Goal: Task Accomplishment & Management: Use online tool/utility

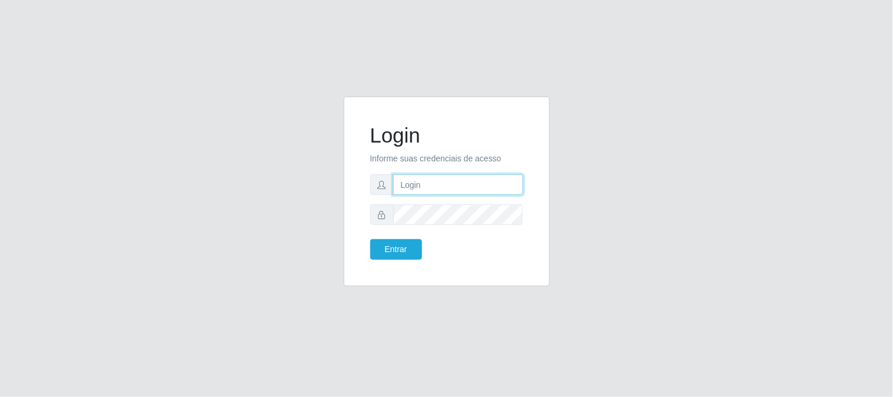
click at [410, 187] on input "text" at bounding box center [458, 184] width 130 height 21
type input "[EMAIL_ADDRESS][DOMAIN_NAME]"
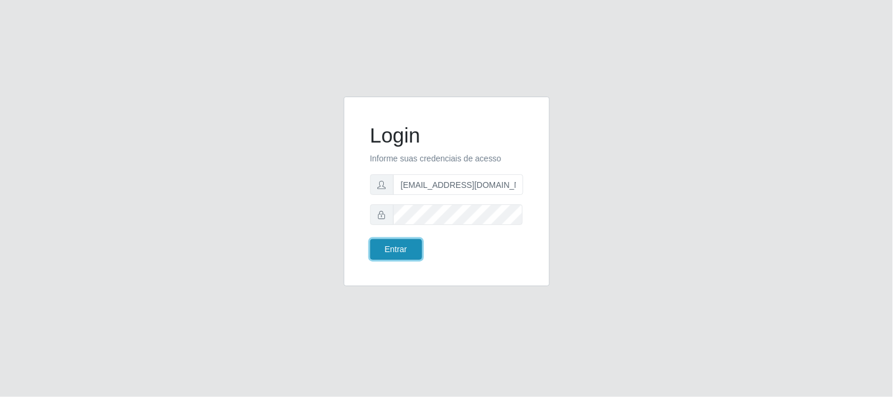
click at [397, 247] on button "Entrar" at bounding box center [396, 249] width 52 height 21
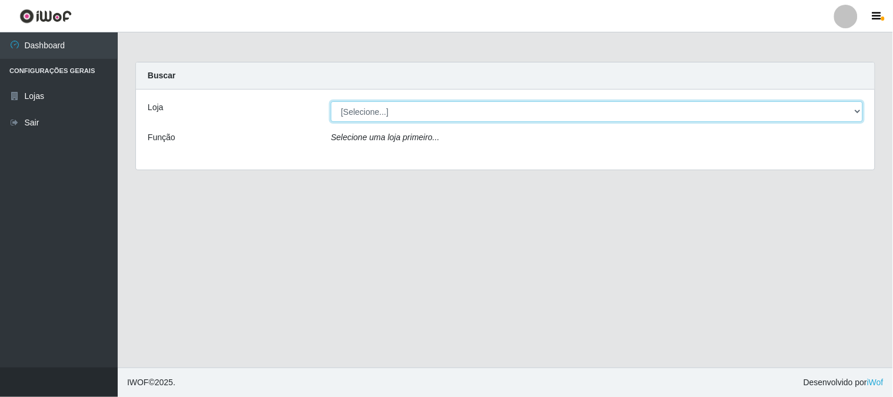
click at [857, 112] on select "[Selecione...] Queiroz Atacadão - [GEOGRAPHIC_DATA]" at bounding box center [597, 111] width 532 height 21
select select "464"
click at [331, 101] on select "[Selecione...] Queiroz Atacadão - [GEOGRAPHIC_DATA]" at bounding box center [597, 111] width 532 height 21
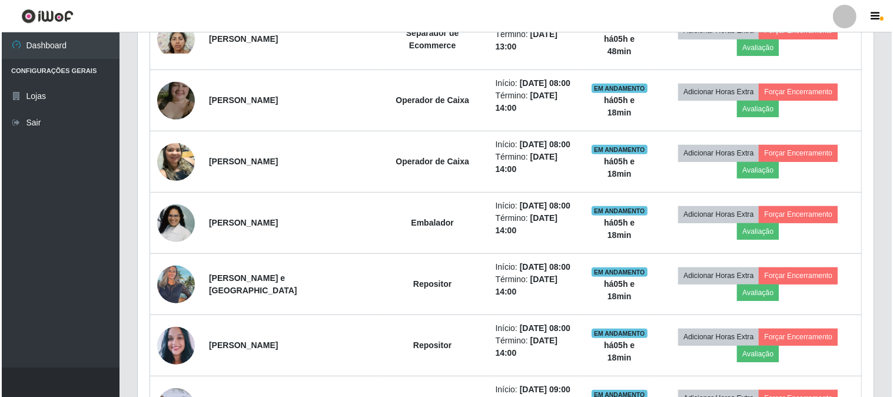
scroll to position [392, 0]
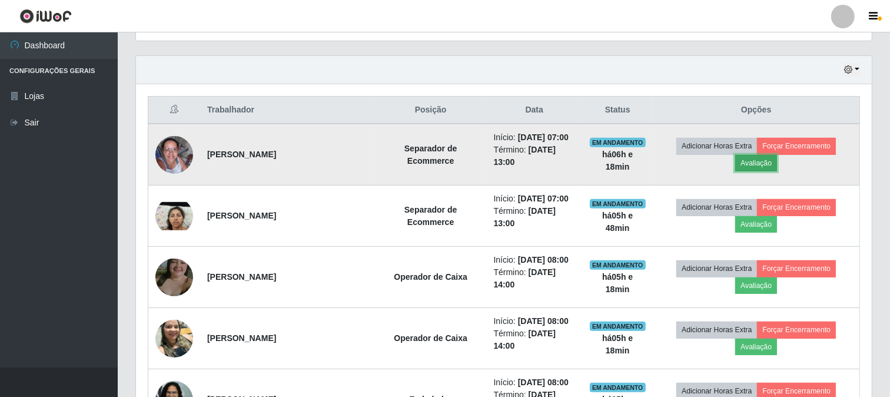
click at [753, 163] on button "Avaliação" at bounding box center [757, 163] width 42 height 16
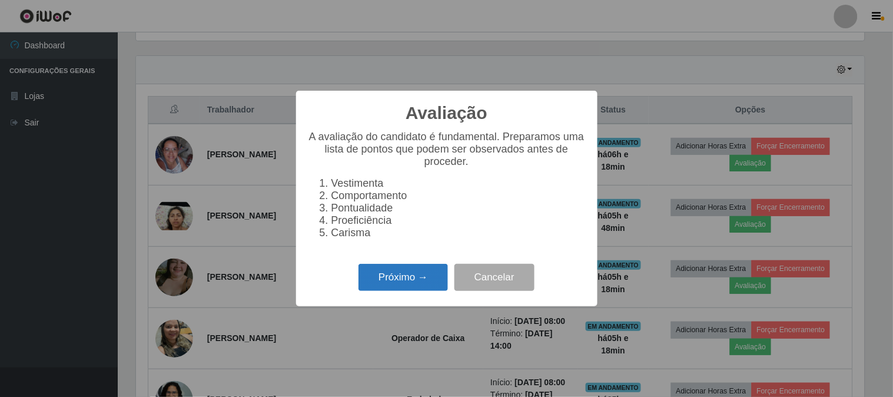
click at [390, 292] on button "Próximo →" at bounding box center [404, 278] width 90 height 28
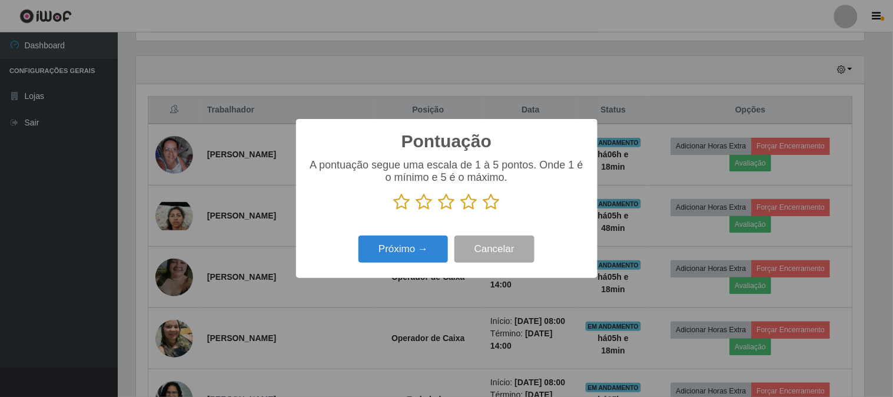
scroll to position [588688, 588203]
click at [491, 204] on icon at bounding box center [492, 202] width 16 height 18
click at [484, 211] on input "radio" at bounding box center [484, 211] width 0 height 0
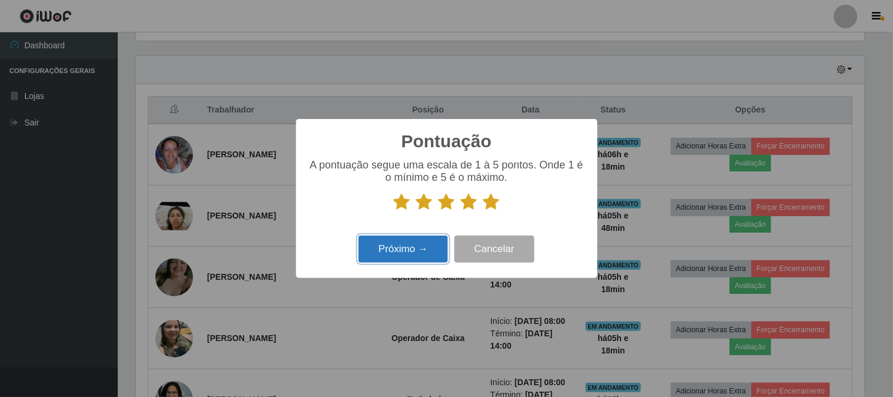
click at [423, 247] on button "Próximo →" at bounding box center [404, 250] width 90 height 28
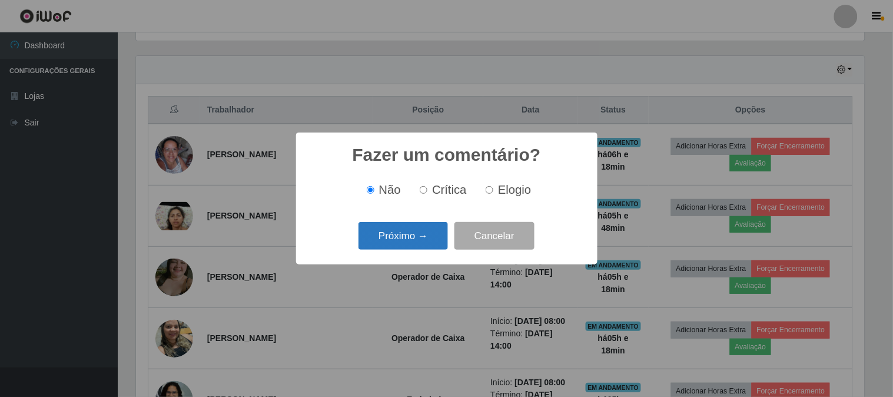
click at [416, 240] on button "Próximo →" at bounding box center [404, 236] width 90 height 28
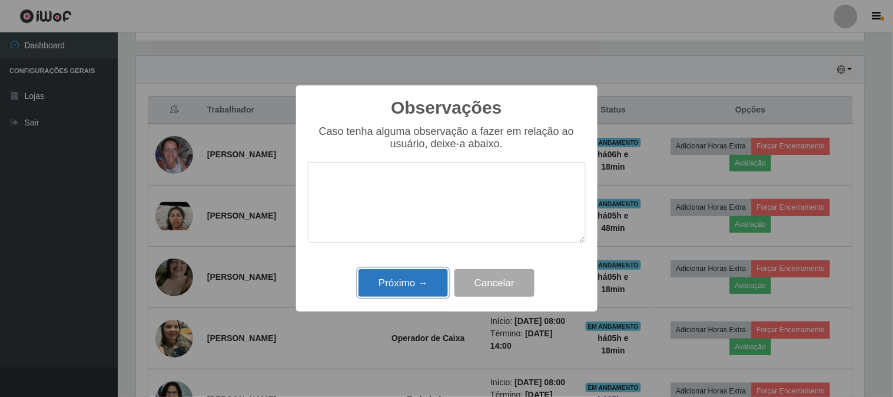
click at [425, 282] on button "Próximo →" at bounding box center [404, 283] width 90 height 28
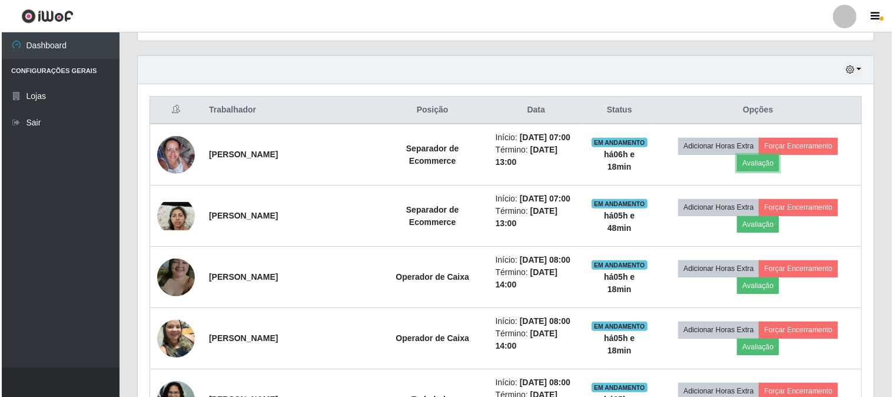
scroll to position [244, 736]
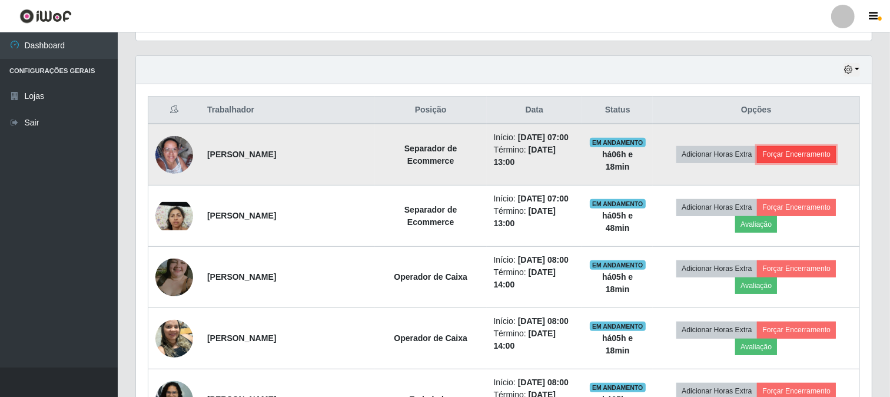
click at [799, 154] on button "Forçar Encerramento" at bounding box center [796, 154] width 79 height 16
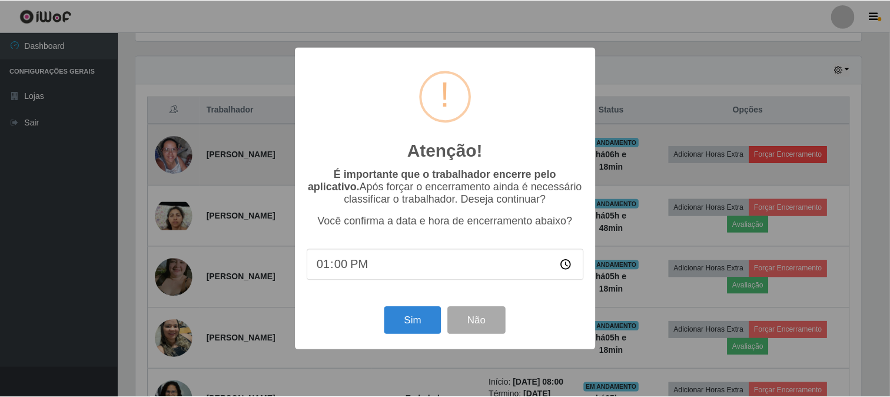
scroll to position [244, 729]
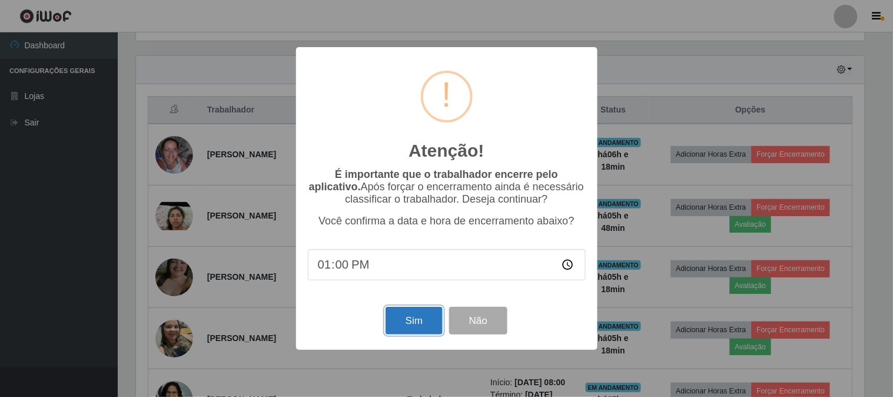
click at [414, 325] on button "Sim" at bounding box center [414, 321] width 57 height 28
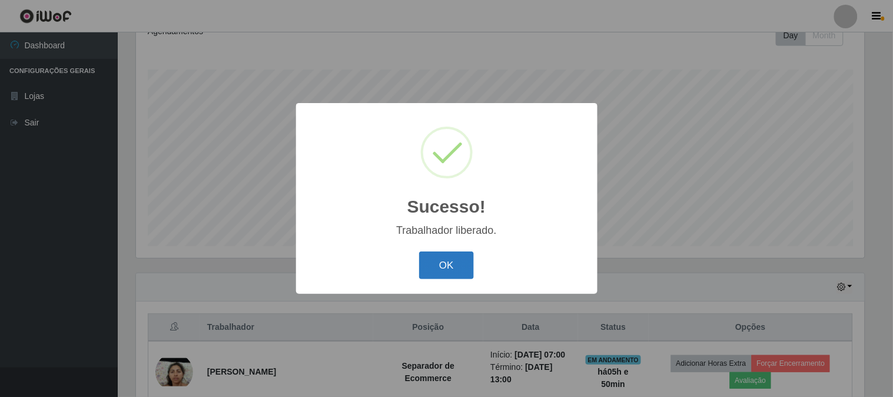
click at [452, 261] on button "OK" at bounding box center [446, 265] width 55 height 28
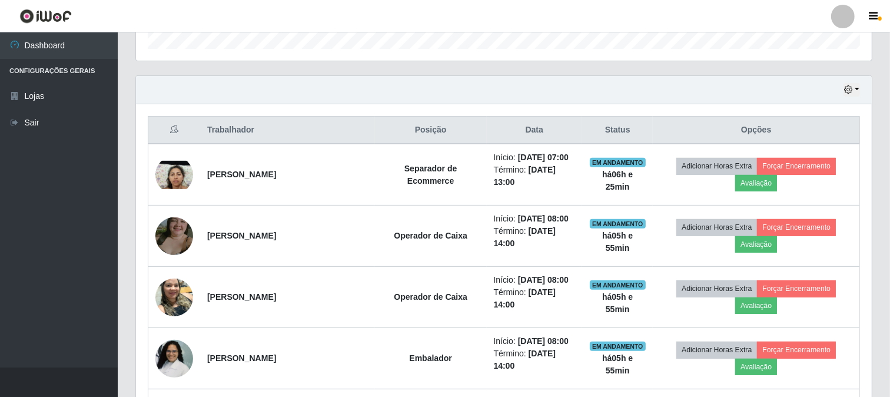
scroll to position [372, 0]
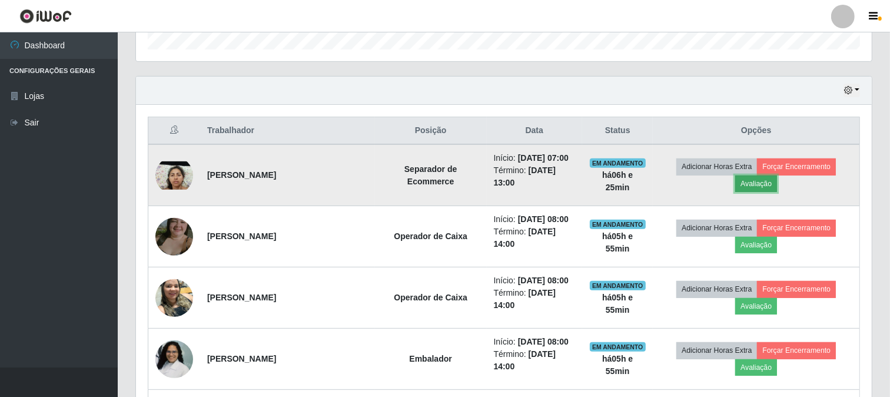
click at [746, 181] on button "Avaliação" at bounding box center [757, 184] width 42 height 16
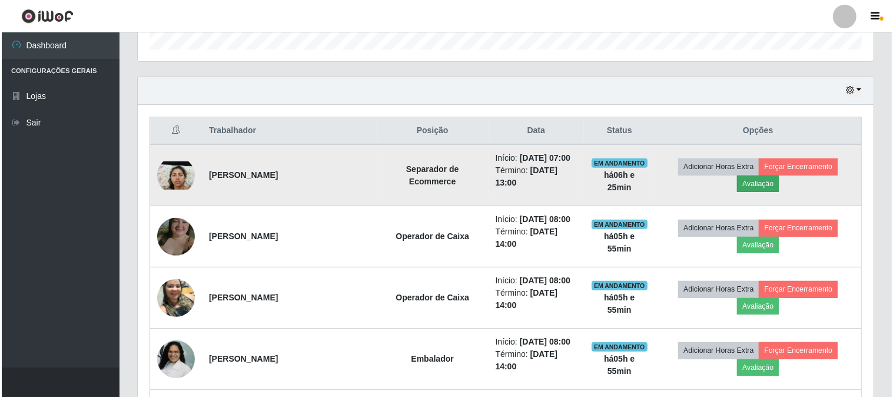
scroll to position [244, 729]
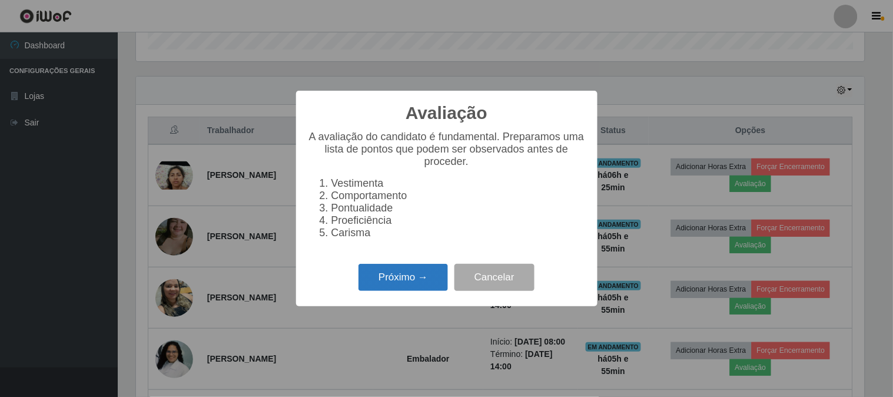
click at [413, 282] on button "Próximo →" at bounding box center [404, 278] width 90 height 28
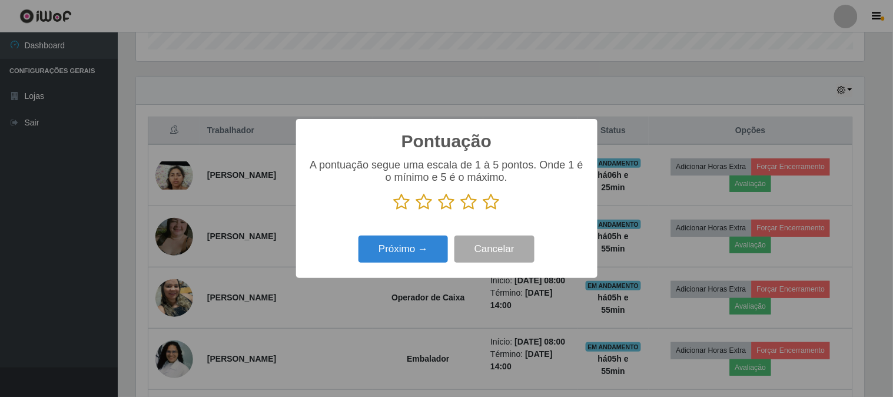
scroll to position [588688, 588203]
click at [493, 200] on icon at bounding box center [492, 202] width 16 height 18
click at [484, 211] on input "radio" at bounding box center [484, 211] width 0 height 0
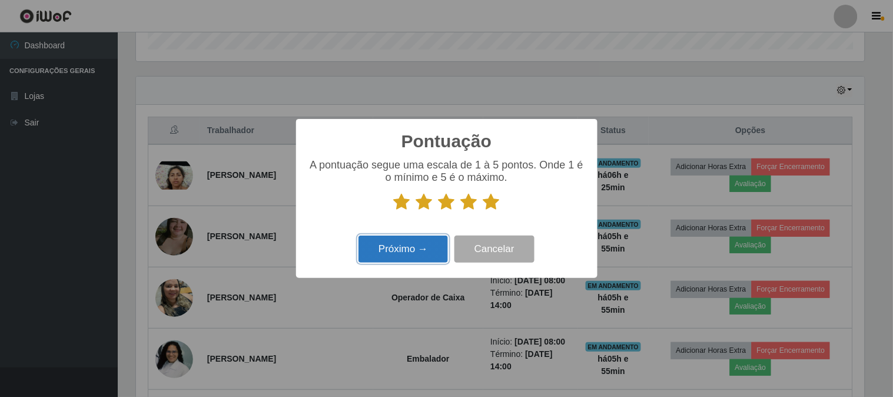
click at [432, 237] on button "Próximo →" at bounding box center [404, 250] width 90 height 28
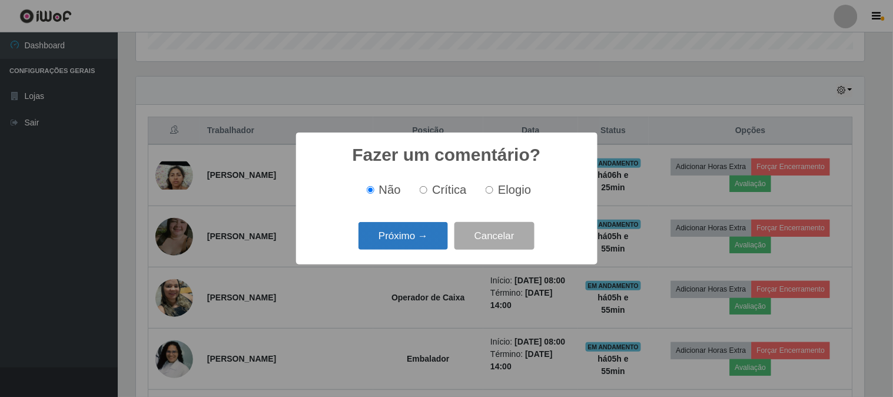
click at [428, 243] on button "Próximo →" at bounding box center [404, 236] width 90 height 28
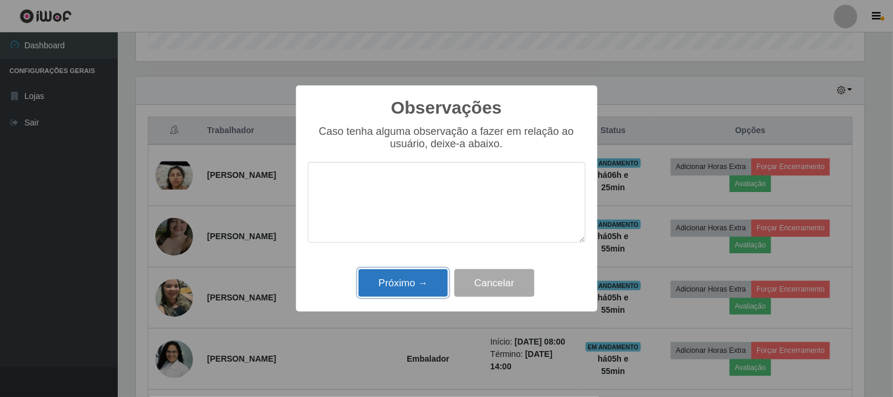
click at [415, 279] on button "Próximo →" at bounding box center [404, 283] width 90 height 28
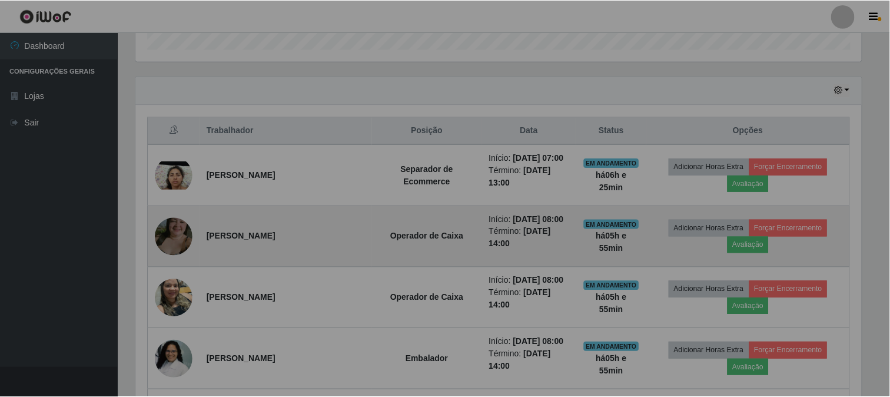
scroll to position [244, 736]
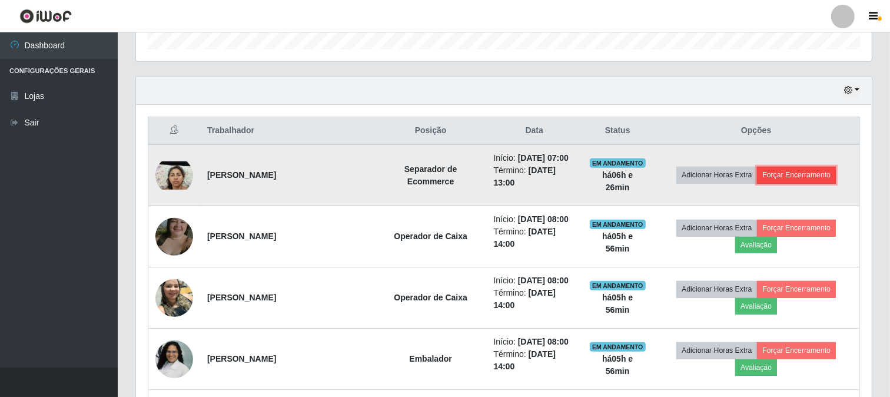
click at [796, 174] on button "Forçar Encerramento" at bounding box center [796, 175] width 79 height 16
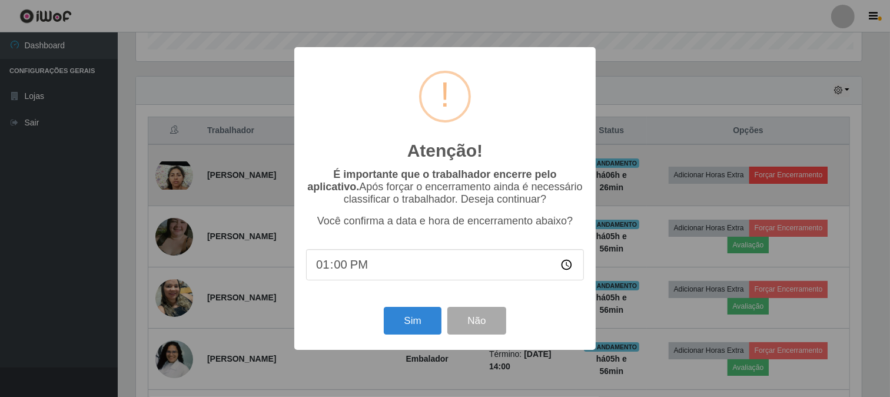
scroll to position [244, 729]
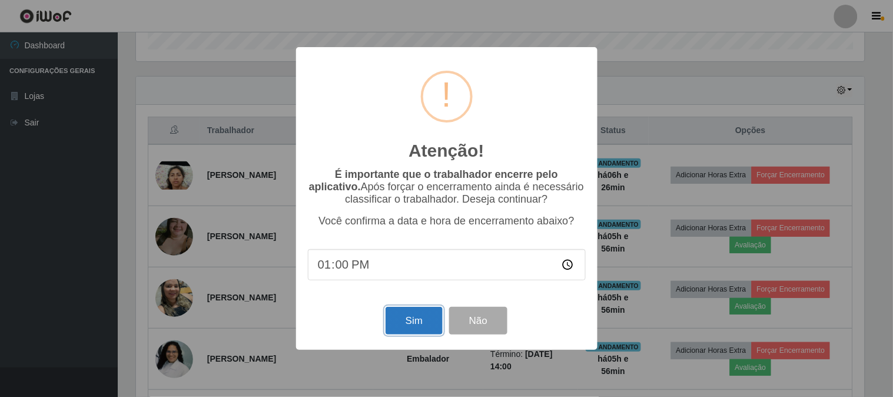
click at [413, 324] on button "Sim" at bounding box center [414, 321] width 57 height 28
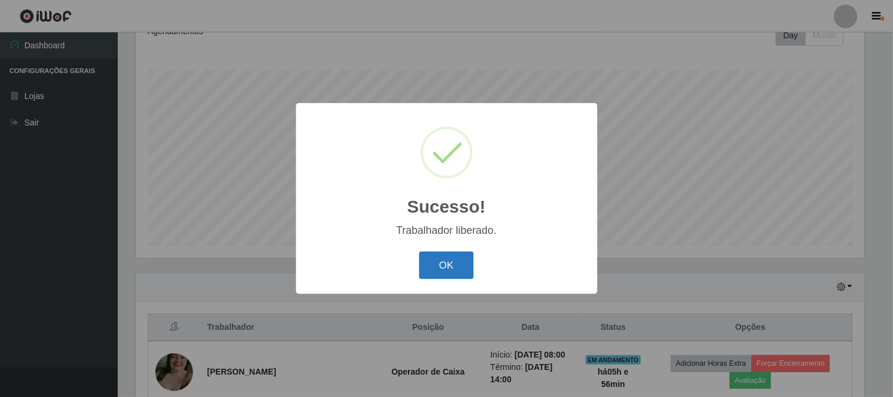
click at [452, 263] on button "OK" at bounding box center [446, 265] width 55 height 28
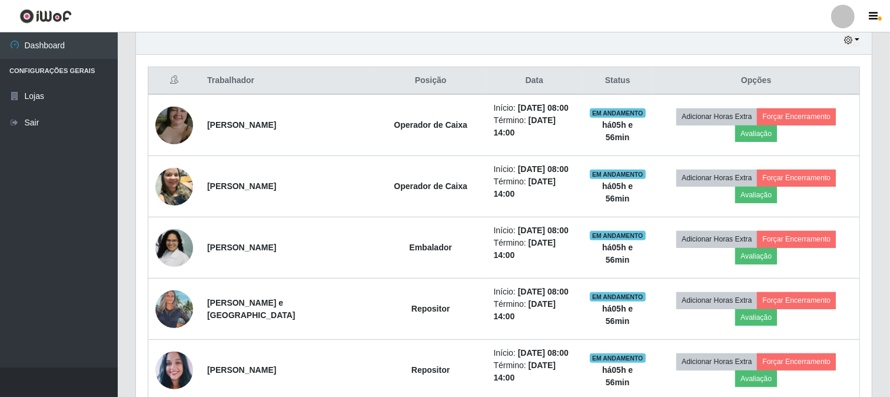
scroll to position [437, 0]
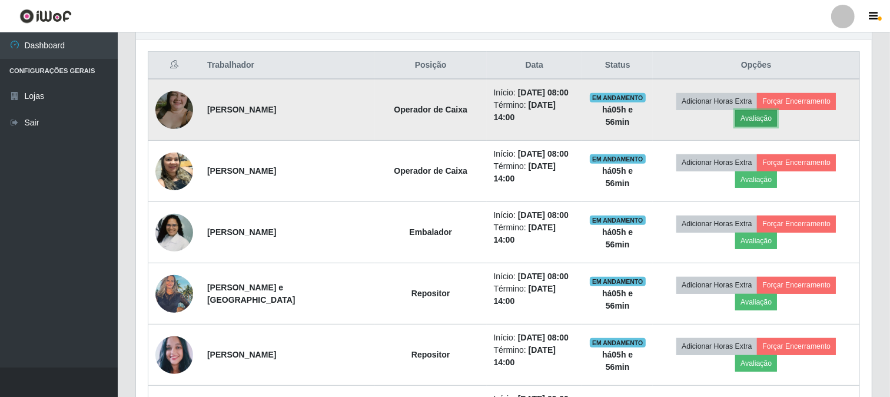
click at [750, 120] on button "Avaliação" at bounding box center [757, 118] width 42 height 16
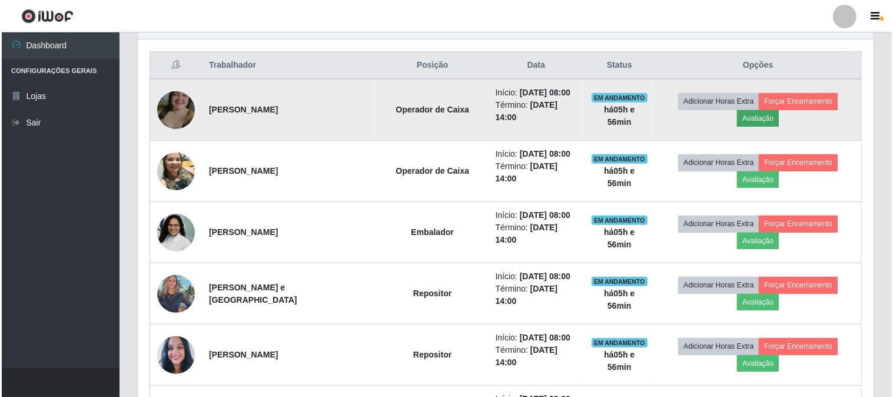
scroll to position [244, 729]
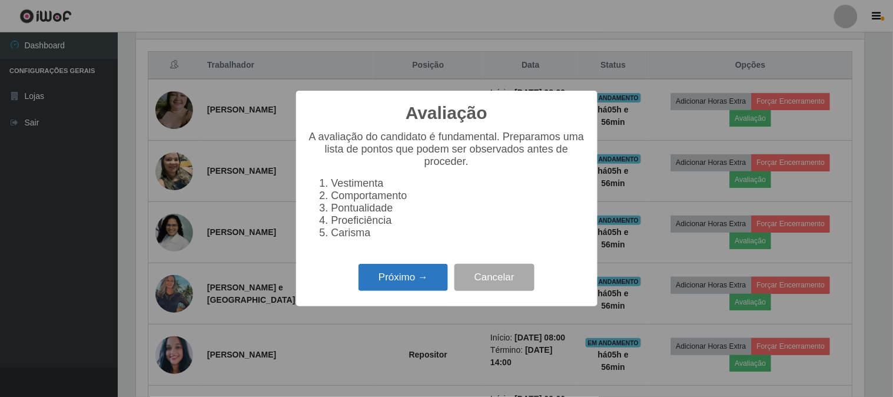
click at [398, 290] on button "Próximo →" at bounding box center [404, 278] width 90 height 28
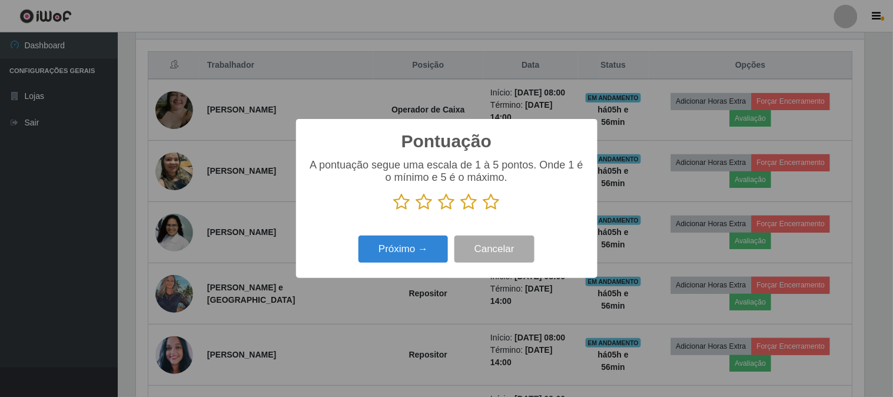
click at [489, 203] on icon at bounding box center [492, 202] width 16 height 18
click at [484, 211] on input "radio" at bounding box center [484, 211] width 0 height 0
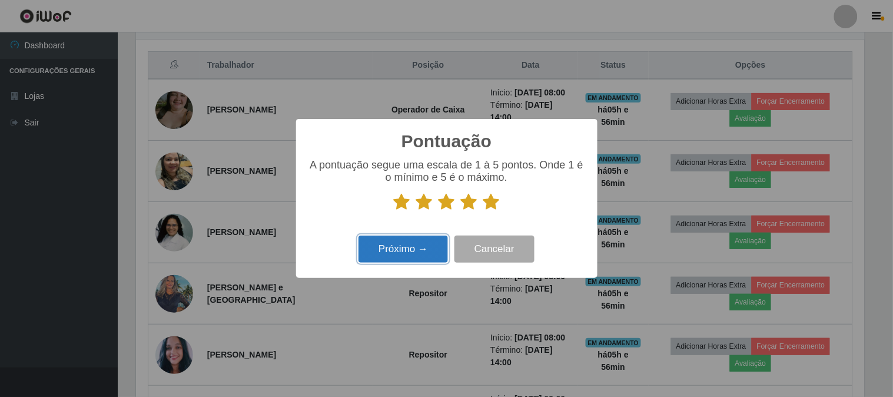
click at [419, 252] on button "Próximo →" at bounding box center [404, 250] width 90 height 28
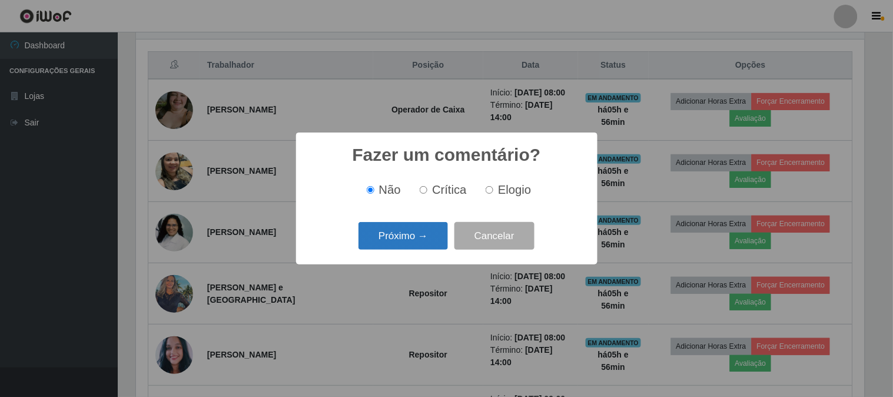
click at [422, 237] on button "Próximo →" at bounding box center [404, 236] width 90 height 28
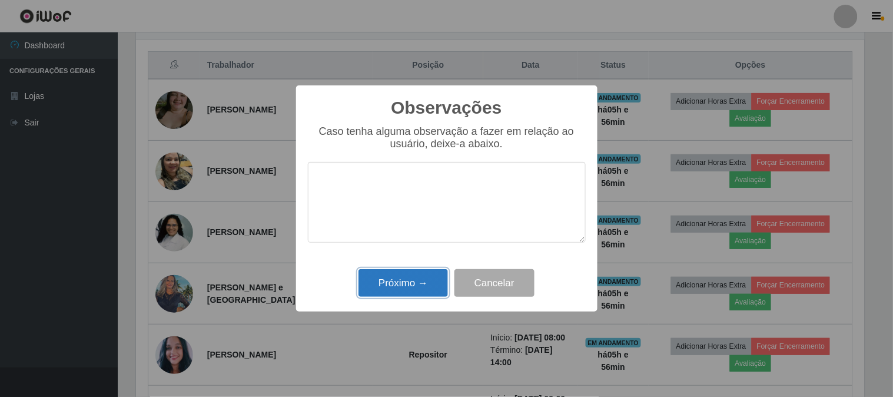
click at [413, 291] on button "Próximo →" at bounding box center [404, 283] width 90 height 28
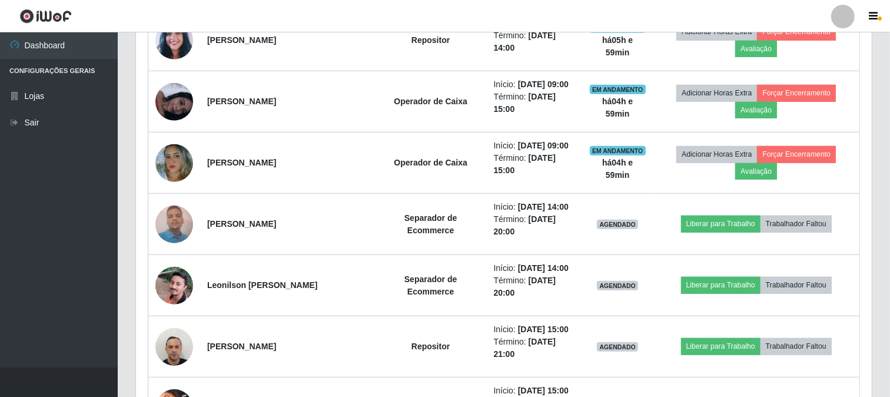
scroll to position [764, 0]
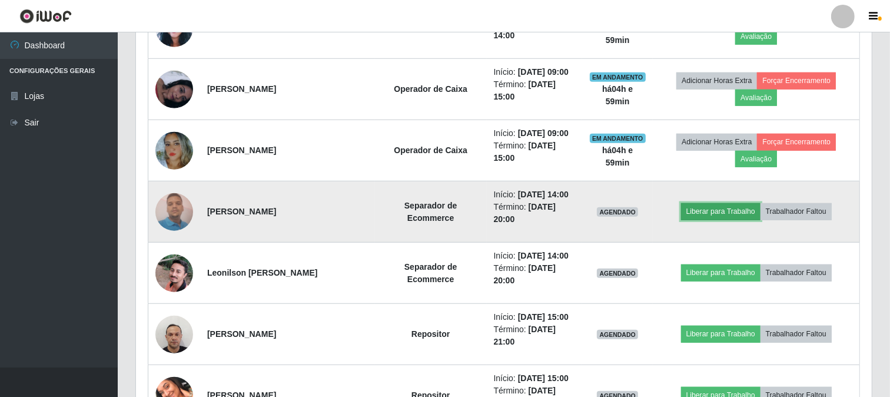
click at [721, 213] on button "Liberar para Trabalho" at bounding box center [721, 211] width 80 height 16
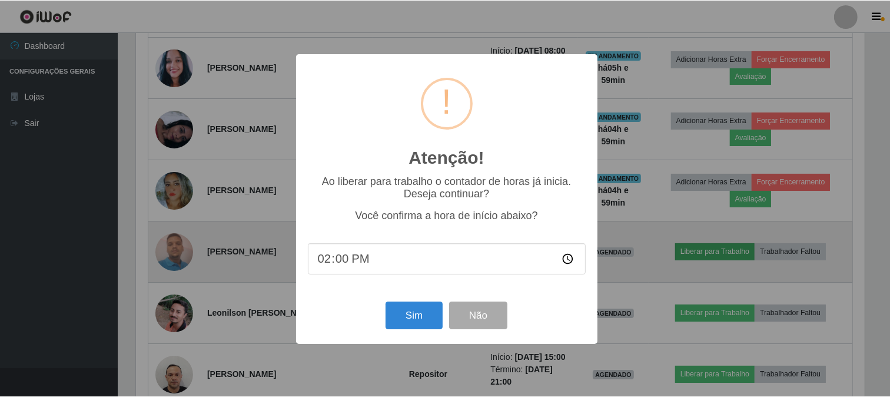
scroll to position [244, 729]
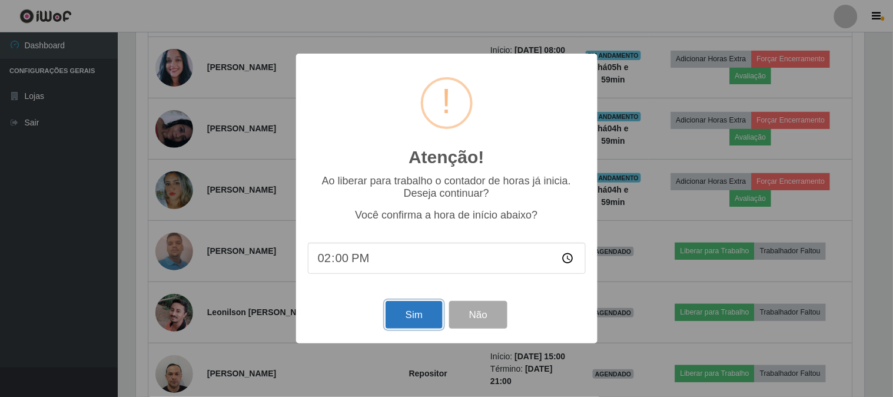
click at [400, 316] on button "Sim" at bounding box center [414, 315] width 57 height 28
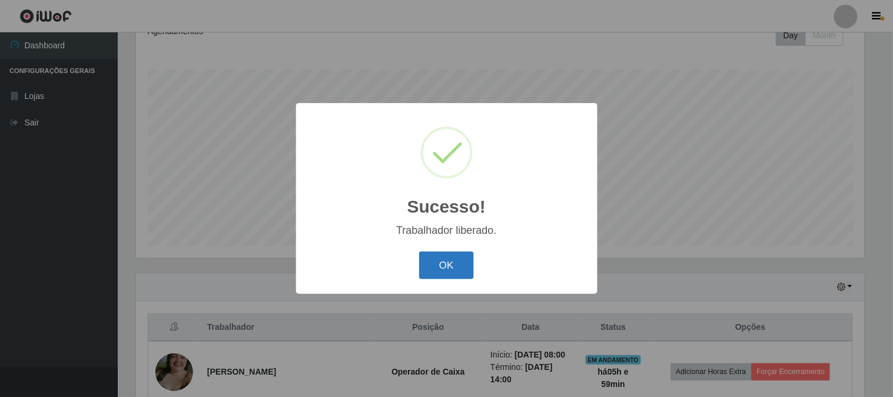
click at [448, 264] on button "OK" at bounding box center [446, 265] width 55 height 28
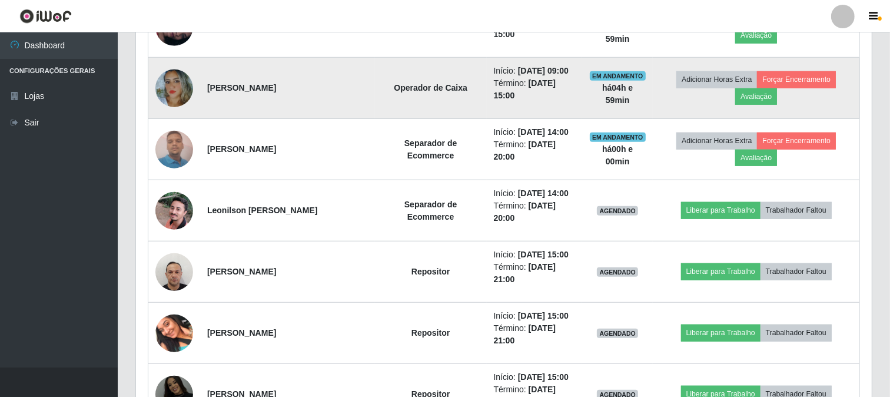
scroll to position [829, 0]
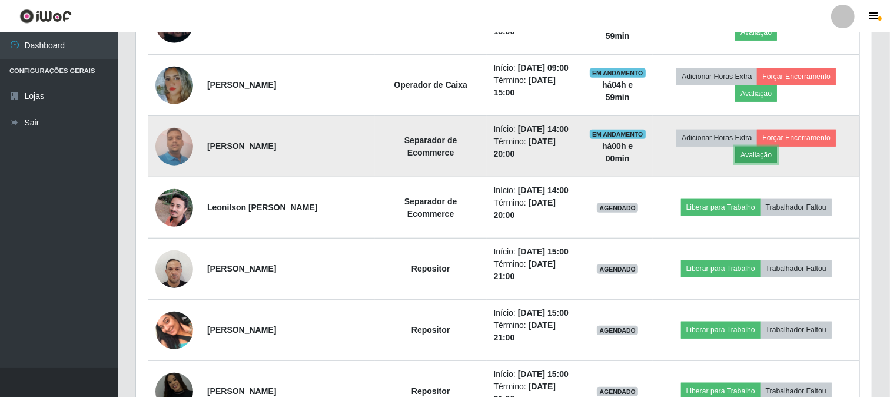
click at [763, 157] on button "Avaliação" at bounding box center [757, 155] width 42 height 16
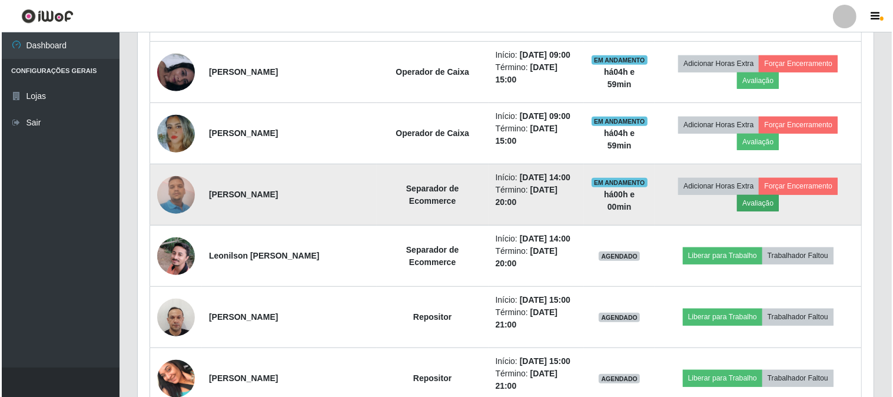
scroll to position [244, 729]
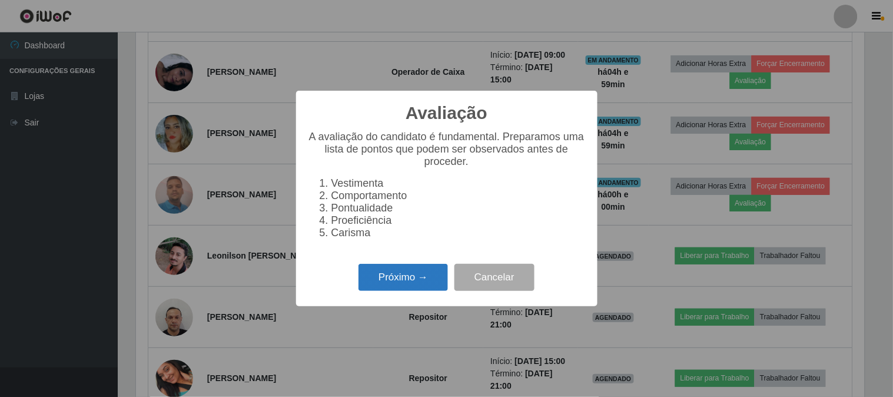
click at [410, 284] on button "Próximo →" at bounding box center [404, 278] width 90 height 28
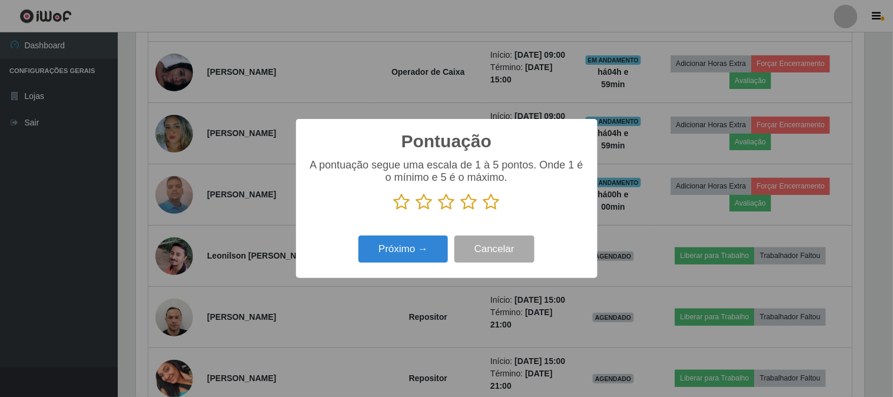
scroll to position [588688, 588203]
click at [492, 201] on icon at bounding box center [492, 202] width 16 height 18
click at [484, 211] on input "radio" at bounding box center [484, 211] width 0 height 0
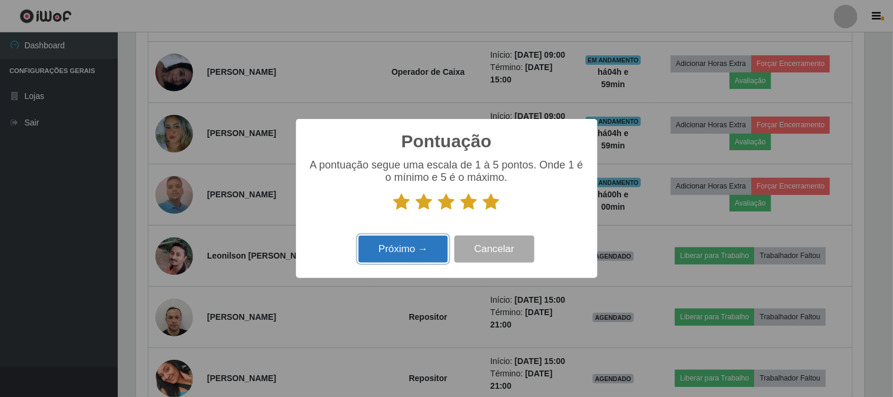
click at [415, 250] on button "Próximo →" at bounding box center [404, 250] width 90 height 28
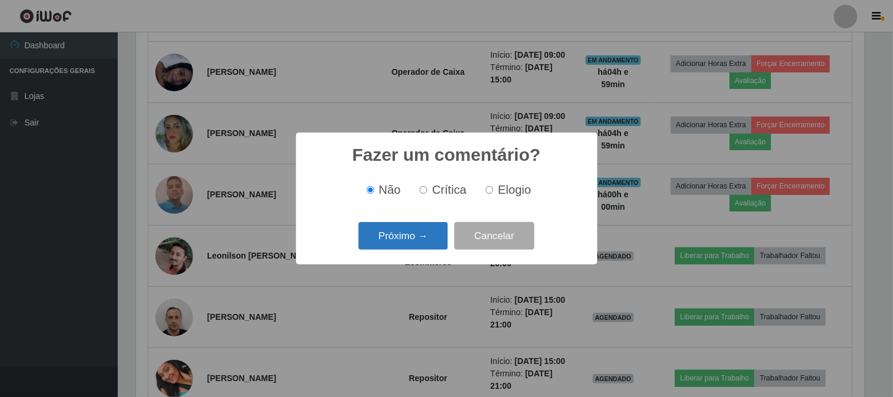
click at [413, 242] on button "Próximo →" at bounding box center [404, 236] width 90 height 28
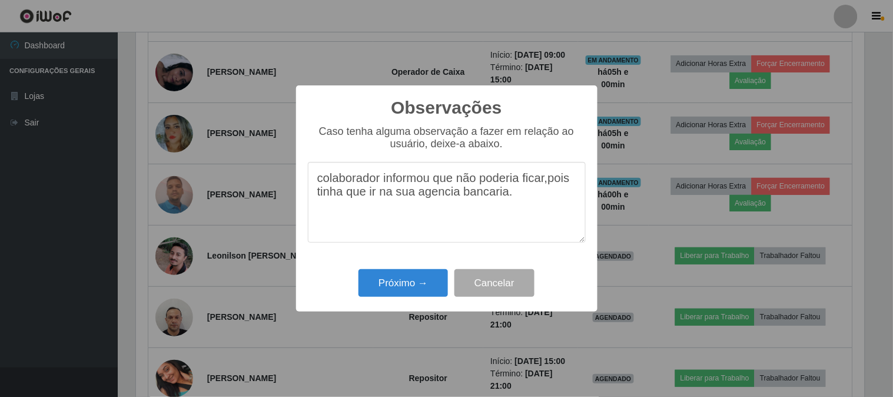
click at [575, 183] on textarea "colaborador informou que não poderia ficar,pois tinha que ir na sua agencia ban…" at bounding box center [447, 202] width 278 height 81
type textarea "colaborador informou que não poderia ficar,pois tinha que ir na sua agencia ban…"
click at [431, 283] on button "Próximo →" at bounding box center [404, 283] width 90 height 28
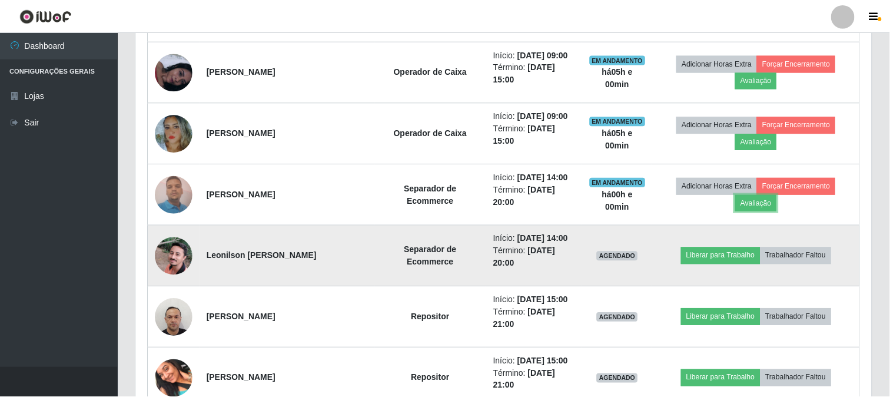
scroll to position [244, 736]
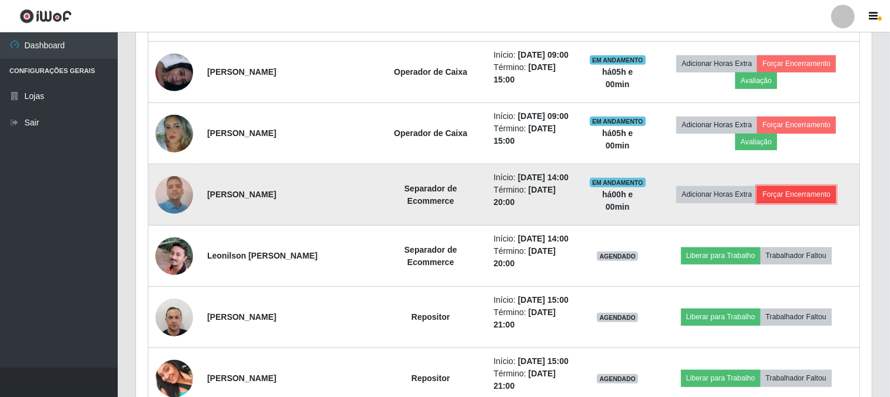
click at [777, 196] on button "Forçar Encerramento" at bounding box center [796, 194] width 79 height 16
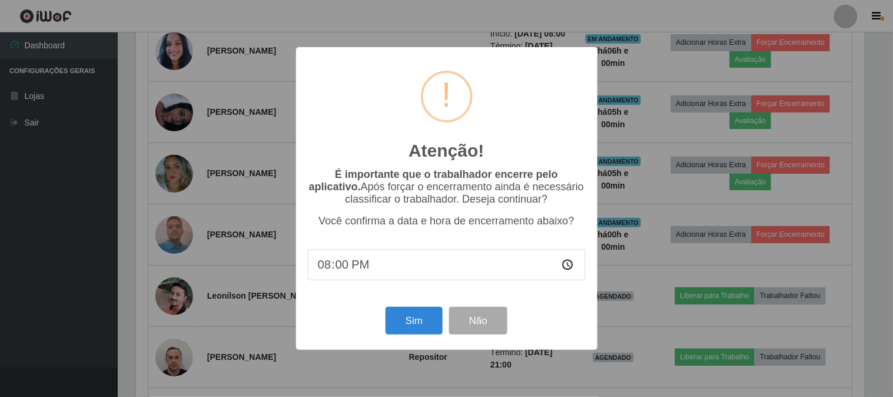
click at [351, 267] on input "20:00" at bounding box center [447, 264] width 278 height 31
type input "14:00"
click at [414, 319] on button "Sim" at bounding box center [414, 321] width 57 height 28
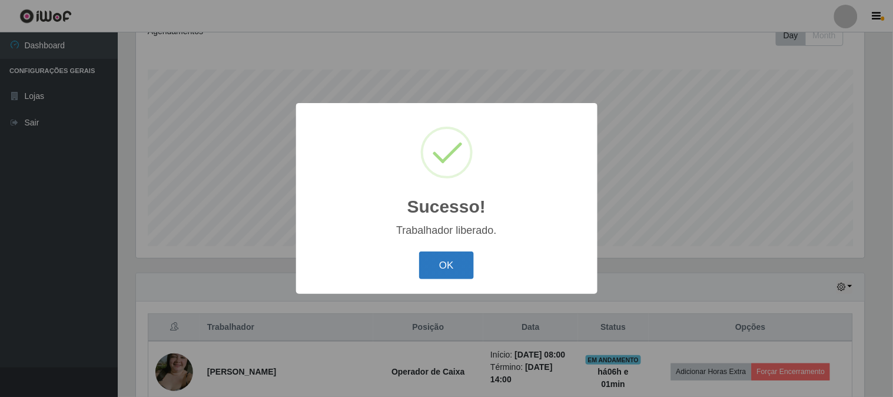
click at [458, 266] on button "OK" at bounding box center [446, 265] width 55 height 28
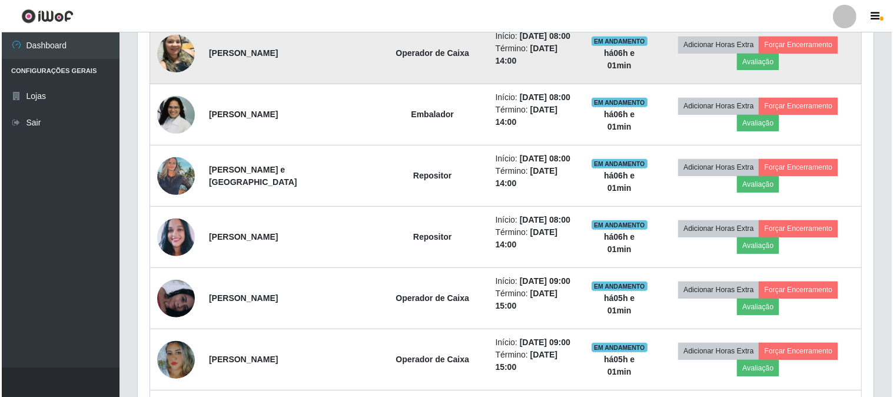
scroll to position [698, 0]
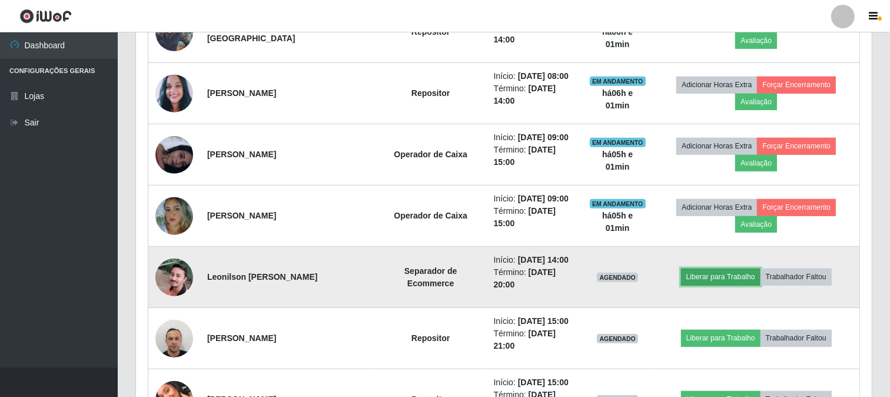
click at [701, 269] on button "Liberar para Trabalho" at bounding box center [721, 277] width 80 height 16
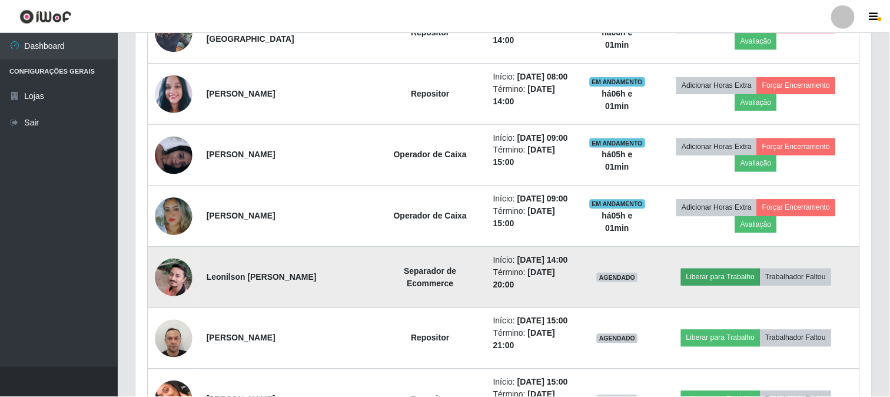
scroll to position [244, 729]
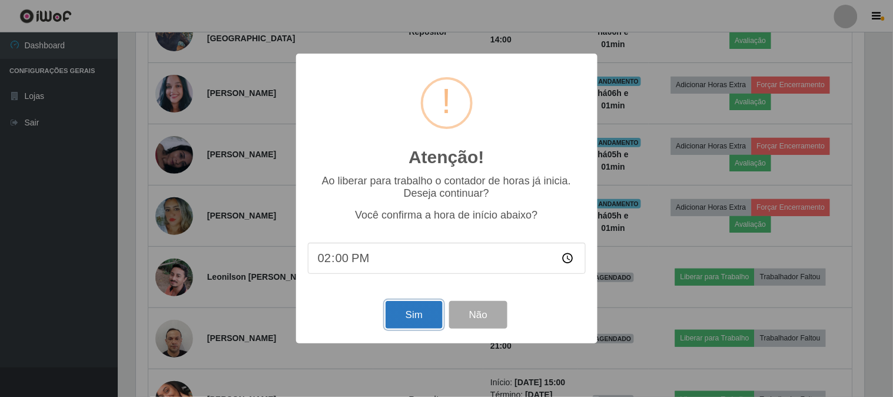
click at [407, 313] on button "Sim" at bounding box center [414, 315] width 57 height 28
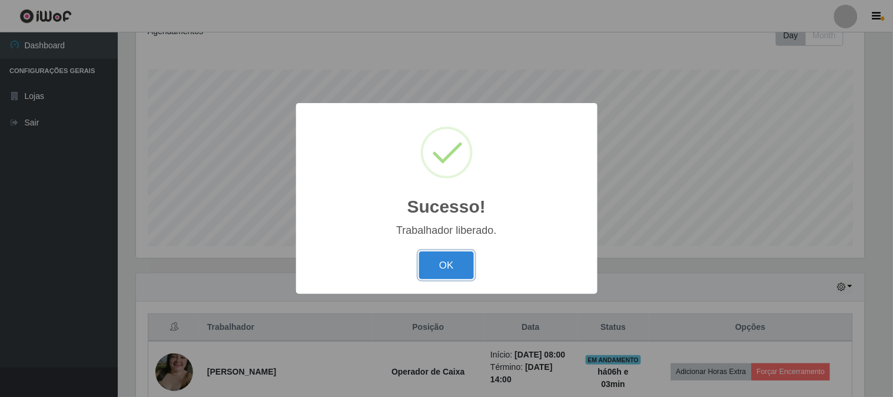
click at [462, 267] on button "OK" at bounding box center [446, 265] width 55 height 28
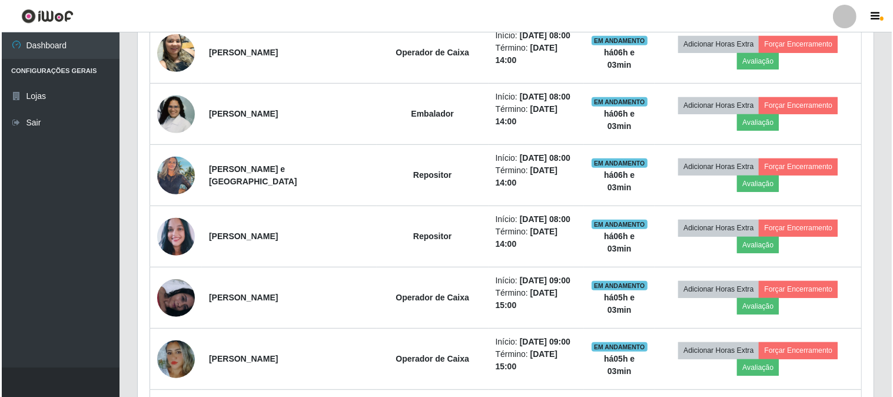
scroll to position [568, 0]
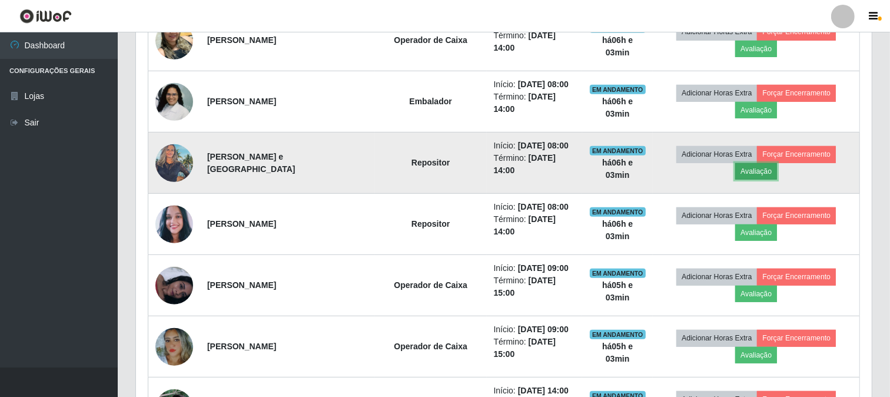
click at [777, 163] on button "Avaliação" at bounding box center [757, 171] width 42 height 16
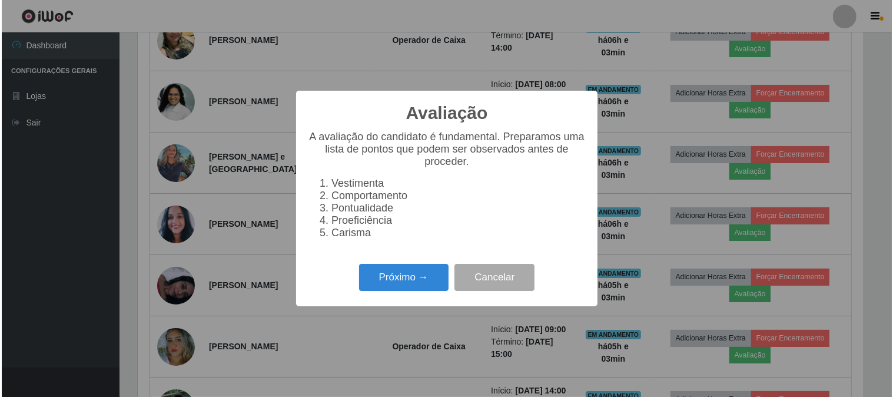
scroll to position [244, 729]
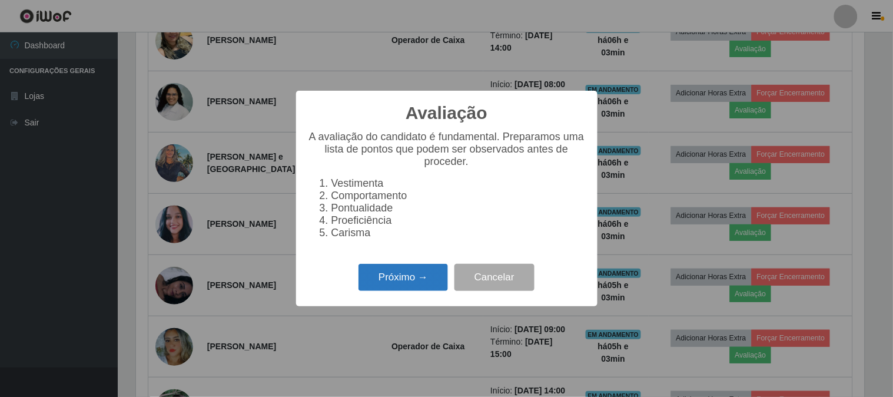
click at [395, 281] on button "Próximo →" at bounding box center [404, 278] width 90 height 28
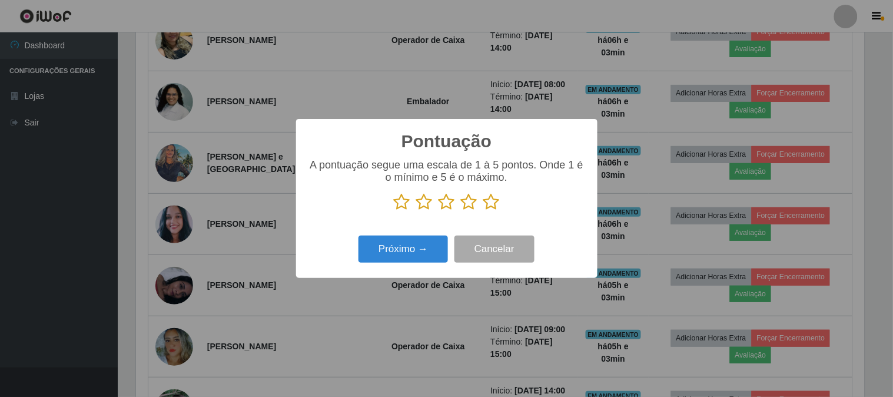
scroll to position [588688, 588203]
click at [496, 202] on icon at bounding box center [492, 202] width 16 height 18
click at [484, 211] on input "radio" at bounding box center [484, 211] width 0 height 0
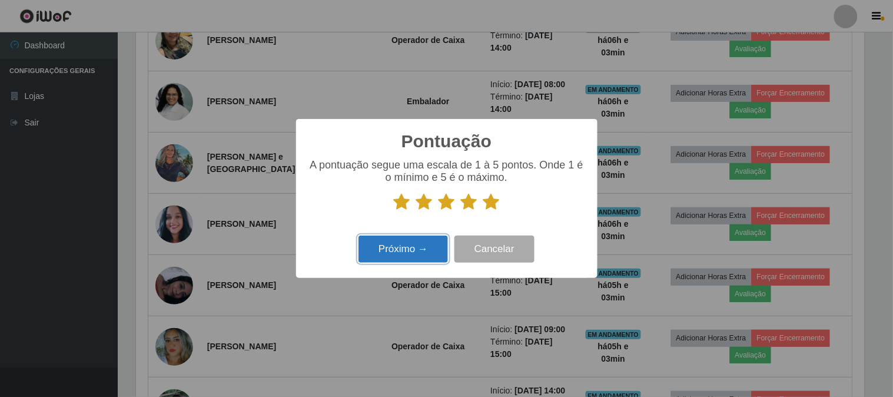
click at [403, 252] on button "Próximo →" at bounding box center [404, 250] width 90 height 28
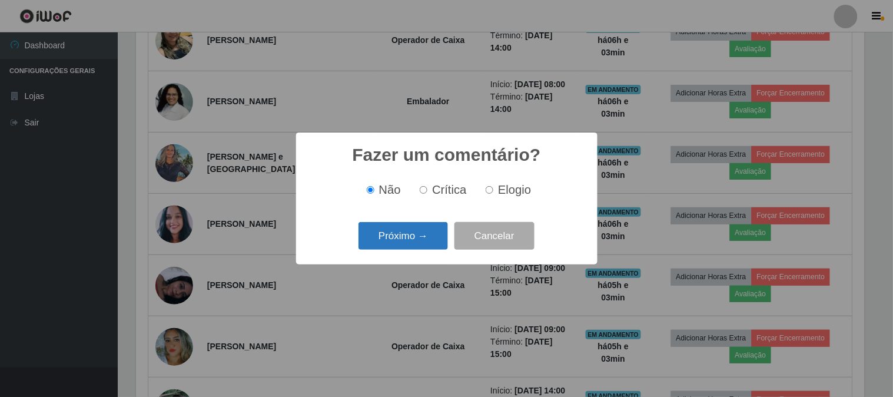
click at [407, 226] on button "Próximo →" at bounding box center [404, 236] width 90 height 28
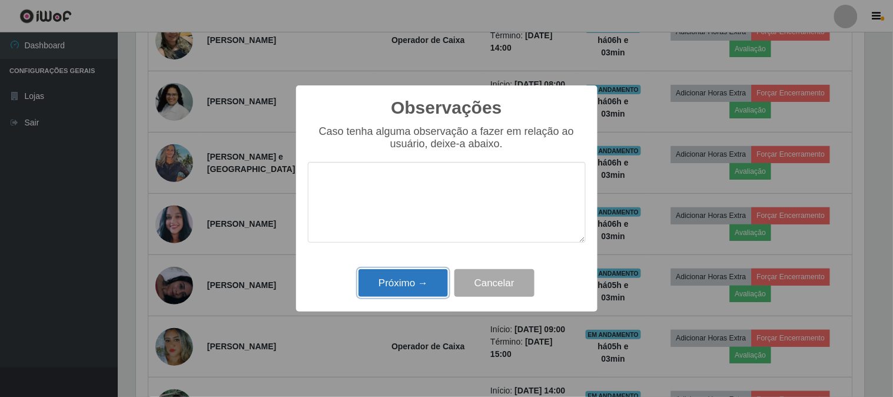
click at [404, 280] on button "Próximo →" at bounding box center [404, 283] width 90 height 28
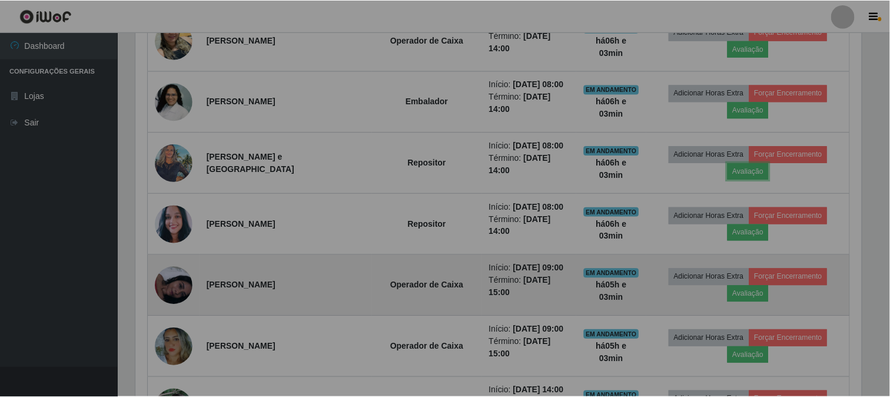
scroll to position [244, 736]
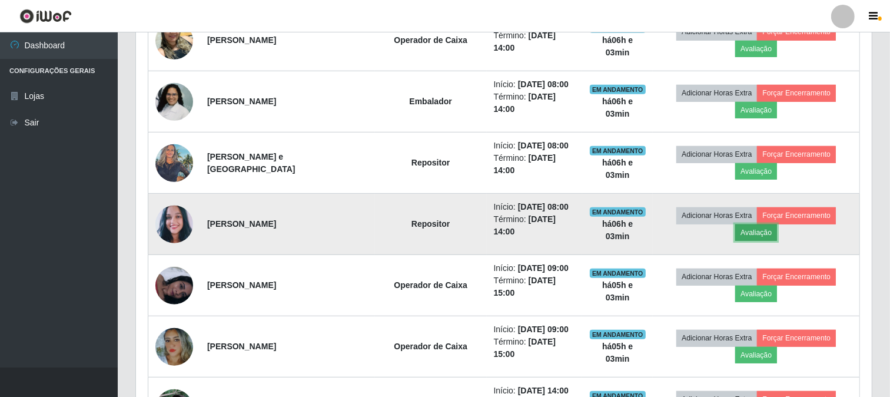
click at [777, 224] on button "Avaliação" at bounding box center [757, 232] width 42 height 16
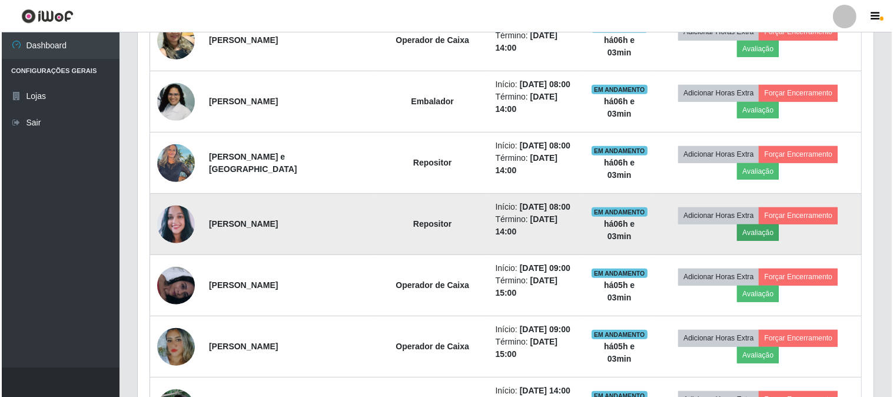
scroll to position [244, 729]
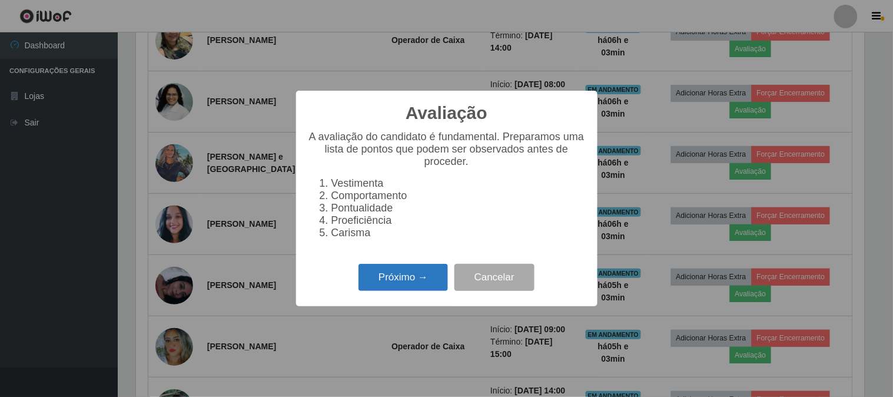
click at [404, 270] on button "Próximo →" at bounding box center [404, 278] width 90 height 28
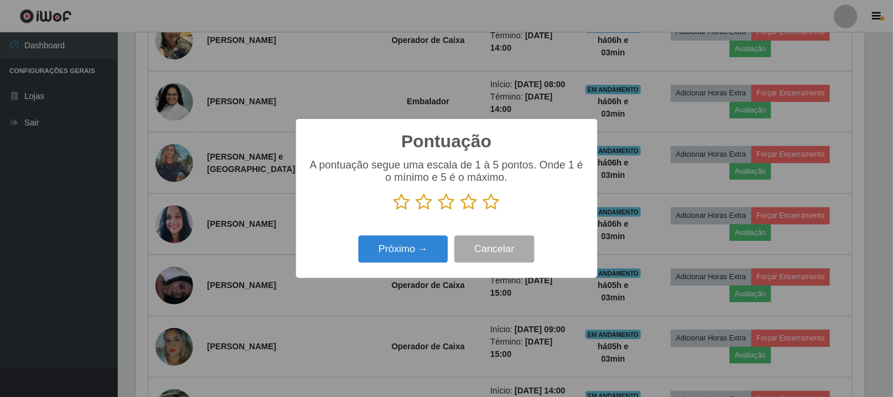
scroll to position [588688, 588203]
drag, startPoint x: 492, startPoint y: 200, endPoint x: 477, endPoint y: 212, distance: 19.3
click at [485, 207] on icon at bounding box center [492, 202] width 16 height 18
click at [484, 211] on input "radio" at bounding box center [484, 211] width 0 height 0
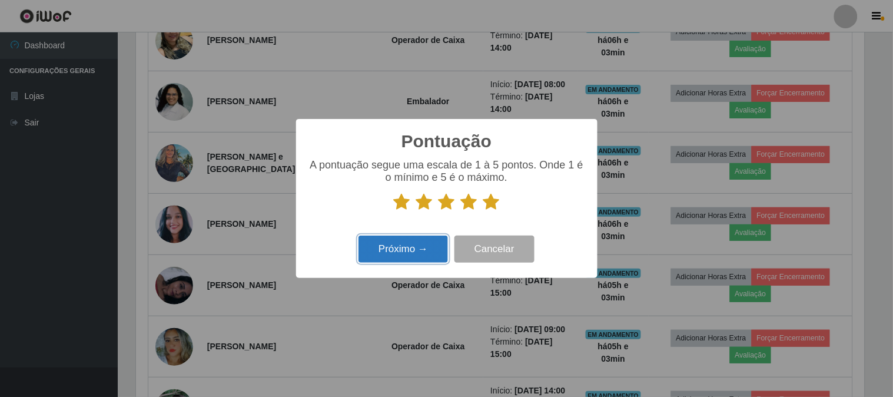
click at [397, 249] on button "Próximo →" at bounding box center [404, 250] width 90 height 28
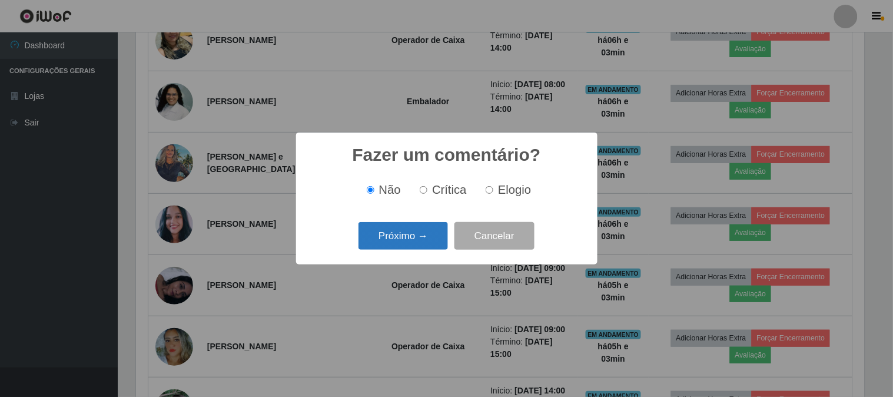
click at [403, 240] on button "Próximo →" at bounding box center [404, 236] width 90 height 28
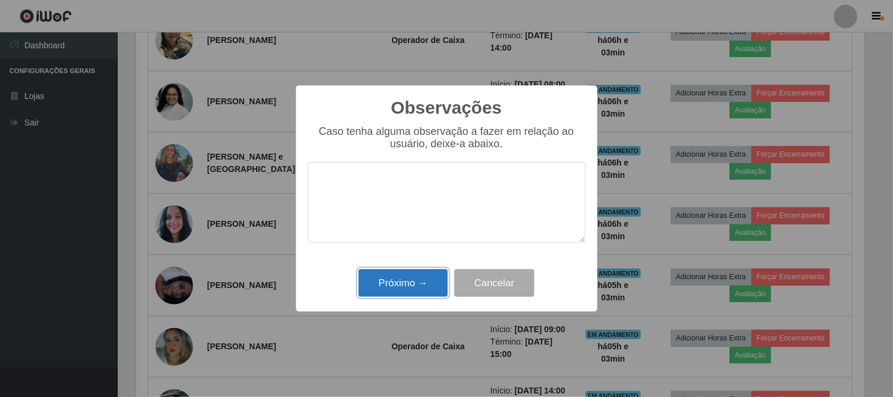
click at [402, 284] on button "Próximo →" at bounding box center [404, 283] width 90 height 28
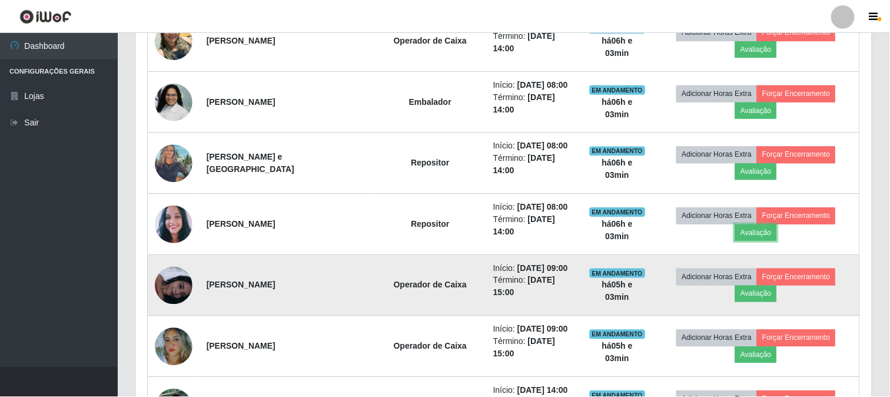
scroll to position [244, 736]
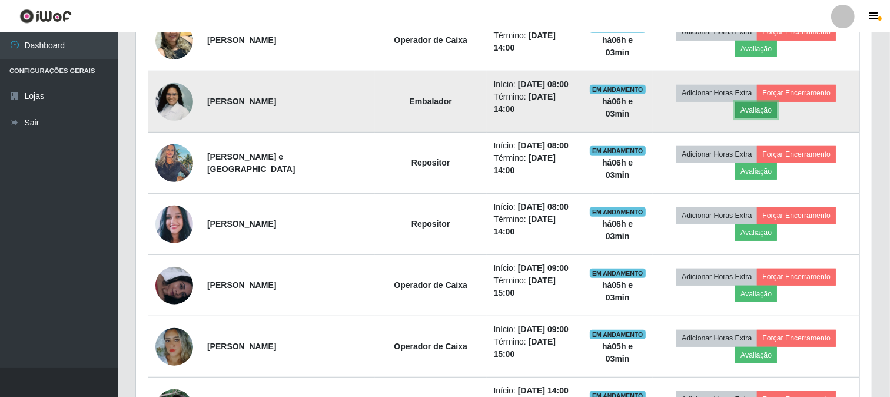
click at [777, 102] on button "Avaliação" at bounding box center [757, 110] width 42 height 16
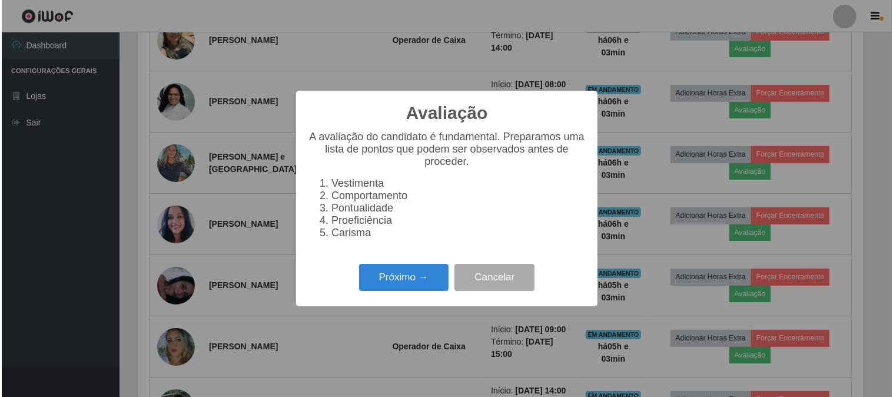
scroll to position [244, 729]
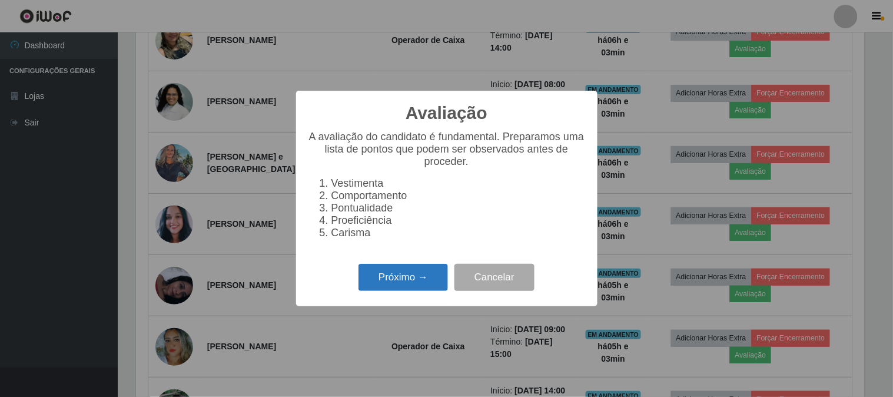
click at [416, 284] on button "Próximo →" at bounding box center [404, 278] width 90 height 28
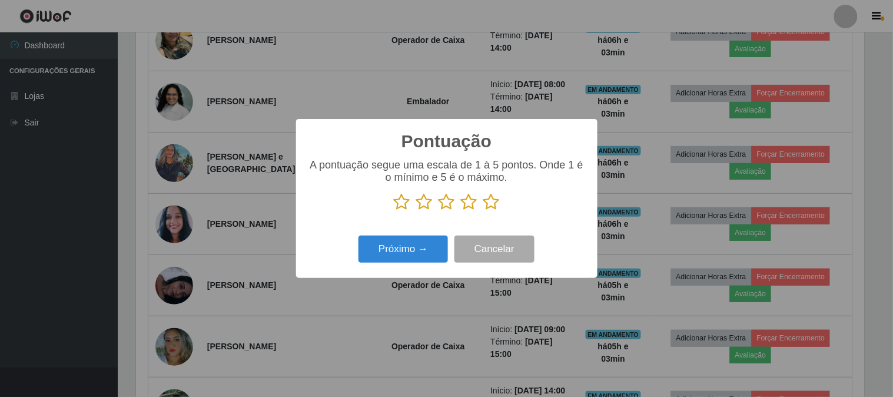
click at [488, 201] on icon at bounding box center [492, 202] width 16 height 18
click at [484, 211] on input "radio" at bounding box center [484, 211] width 0 height 0
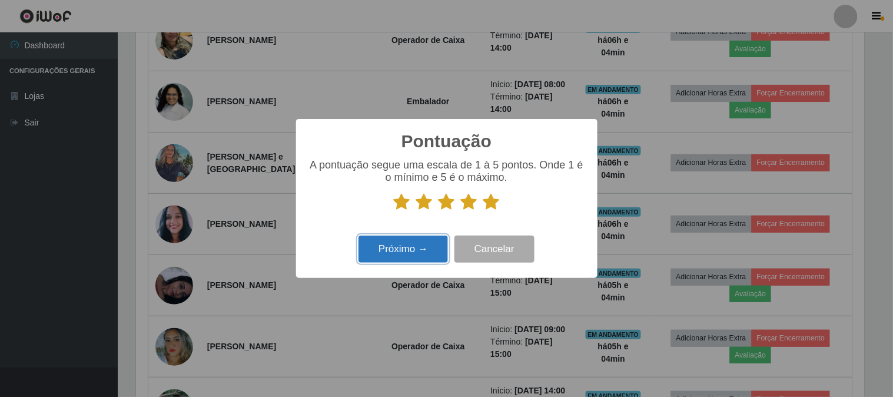
click at [423, 249] on button "Próximo →" at bounding box center [404, 250] width 90 height 28
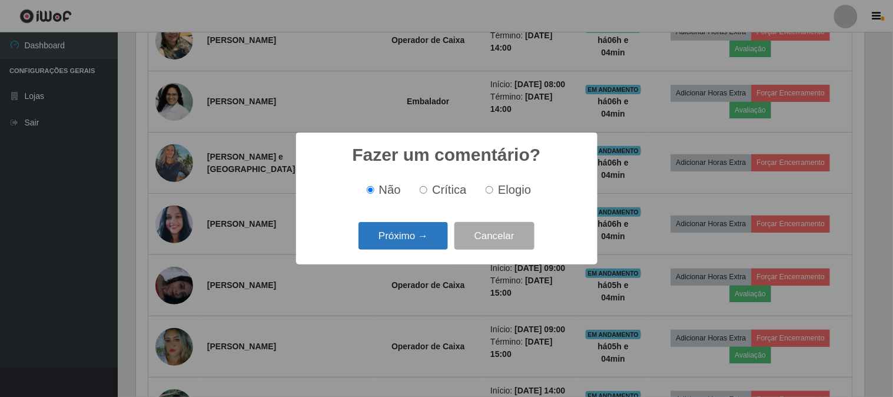
click at [417, 237] on button "Próximo →" at bounding box center [404, 236] width 90 height 28
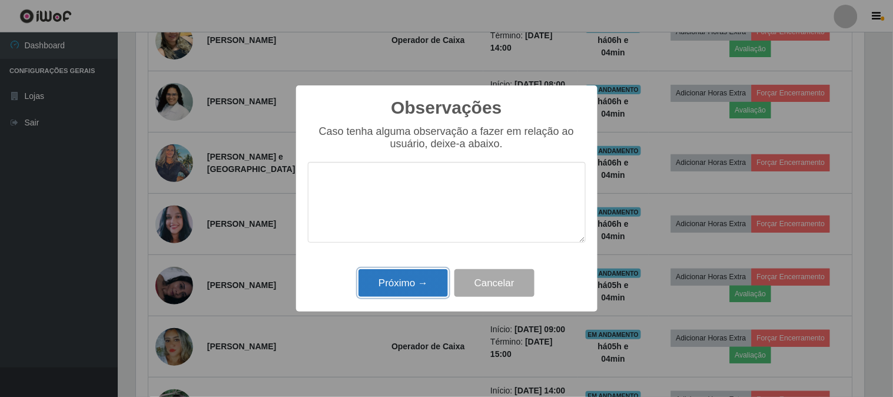
click at [398, 291] on button "Próximo →" at bounding box center [404, 283] width 90 height 28
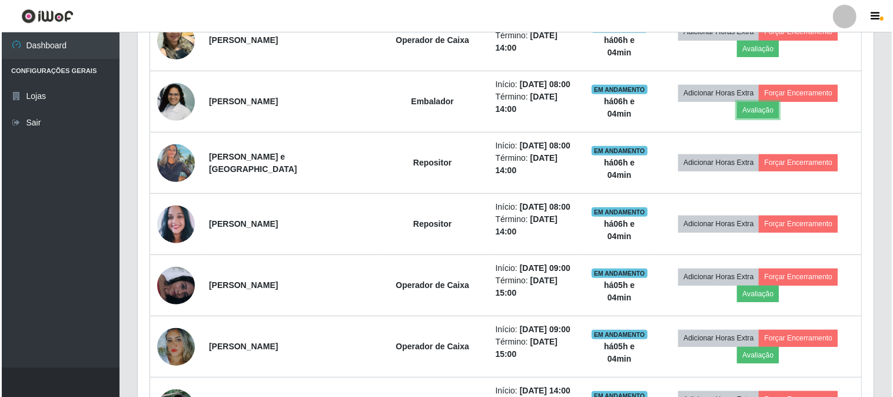
scroll to position [244, 736]
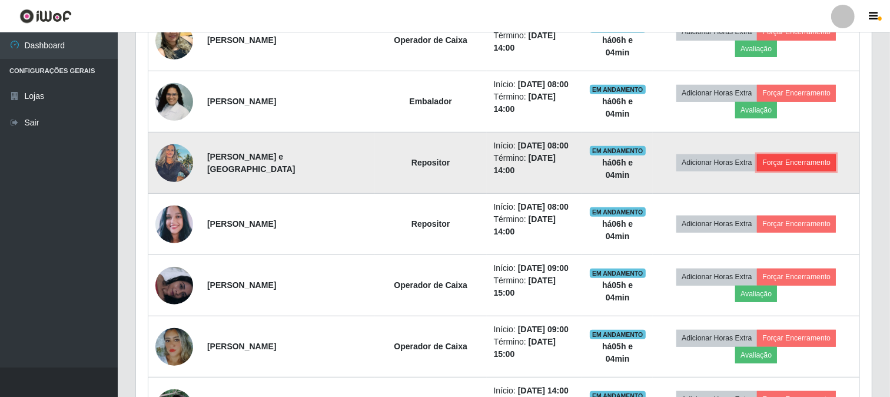
click at [788, 154] on button "Forçar Encerramento" at bounding box center [796, 162] width 79 height 16
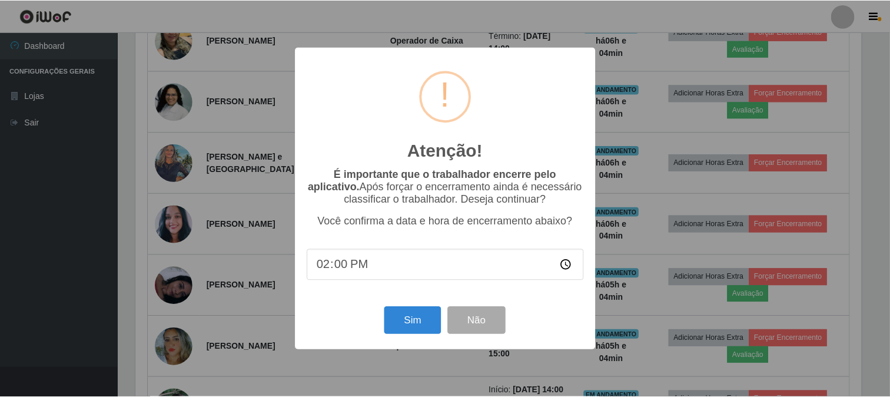
scroll to position [244, 729]
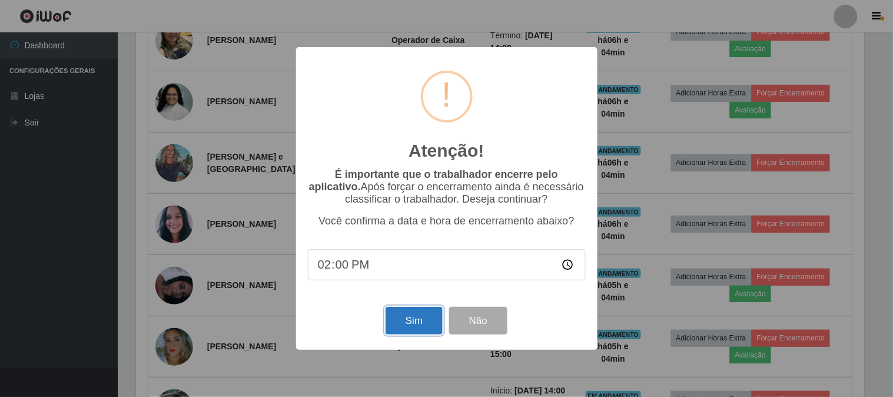
click at [401, 320] on button "Sim" at bounding box center [414, 321] width 57 height 28
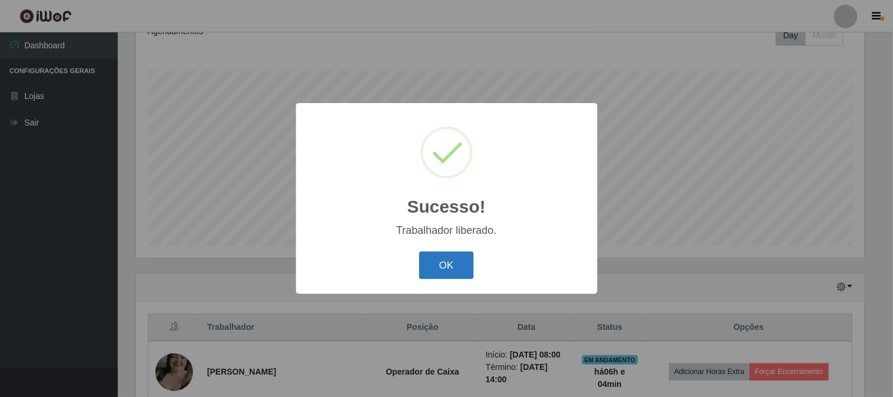
click at [443, 261] on button "OK" at bounding box center [446, 265] width 55 height 28
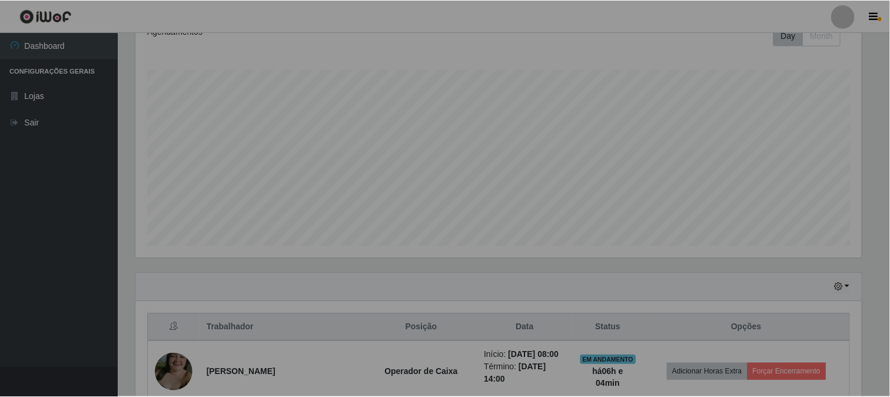
scroll to position [0, 0]
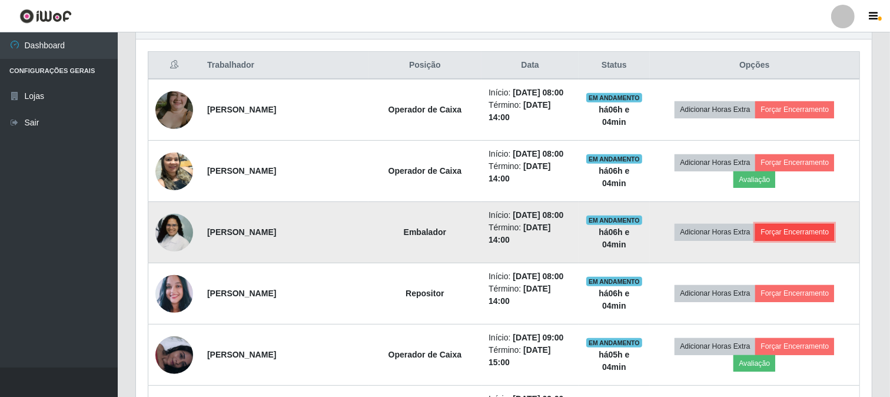
click at [767, 224] on button "Forçar Encerramento" at bounding box center [795, 232] width 79 height 16
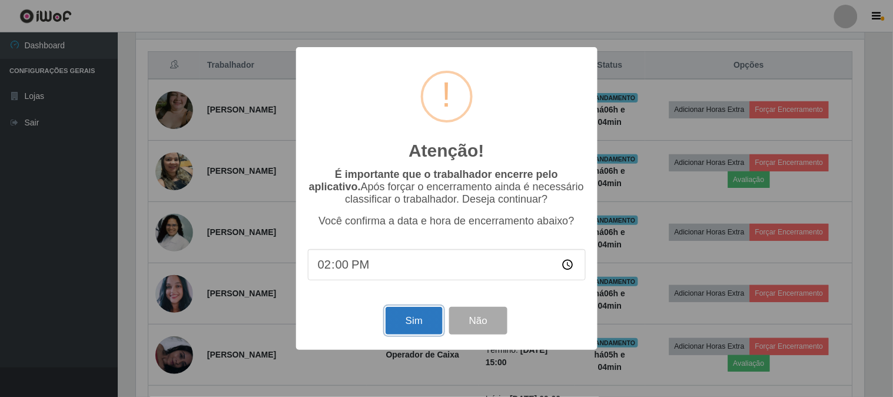
click at [416, 319] on button "Sim" at bounding box center [414, 321] width 57 height 28
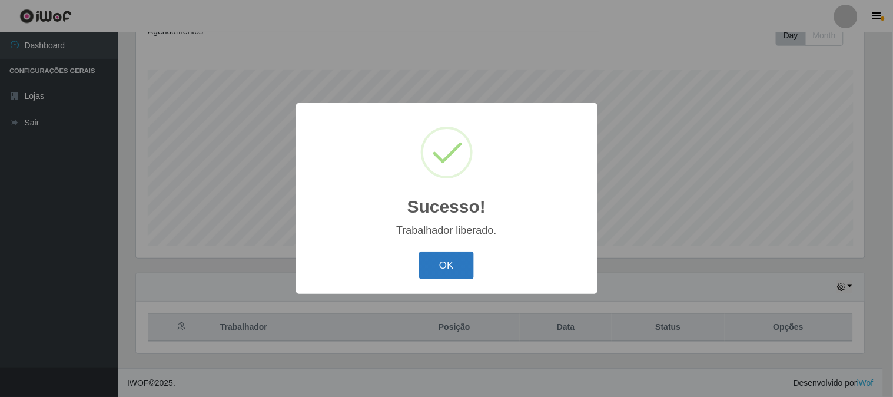
click at [452, 258] on button "OK" at bounding box center [446, 265] width 55 height 28
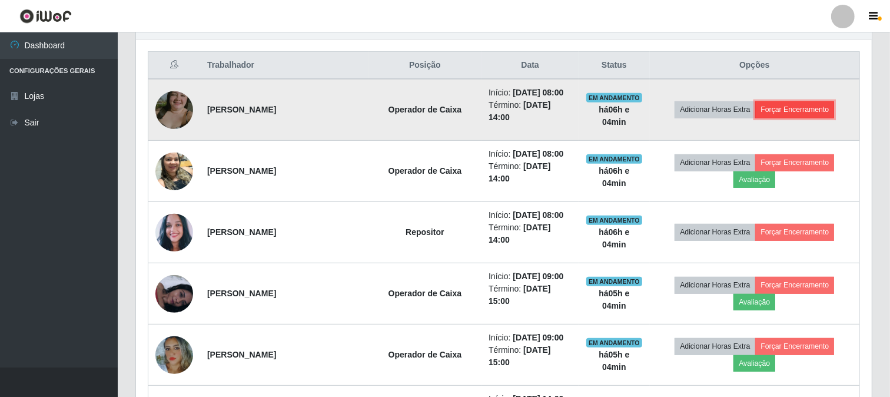
click at [800, 104] on button "Forçar Encerramento" at bounding box center [795, 109] width 79 height 16
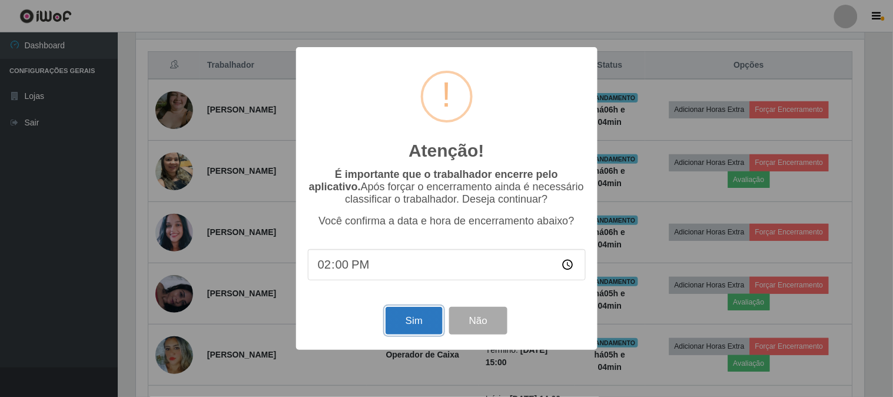
click at [410, 325] on button "Sim" at bounding box center [414, 321] width 57 height 28
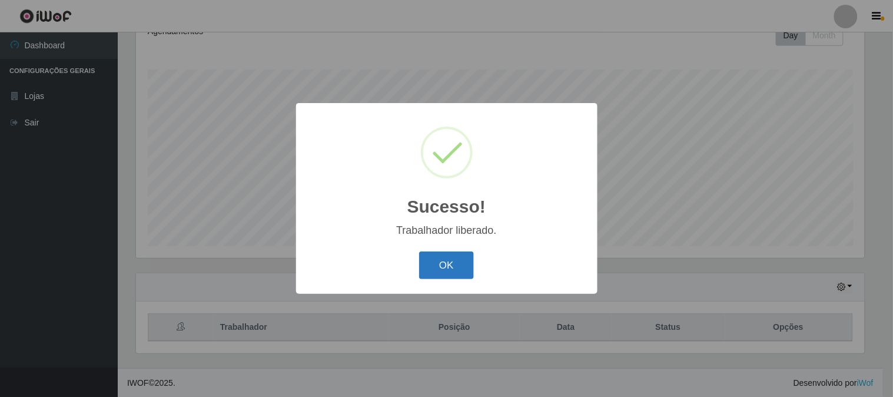
click at [452, 256] on button "OK" at bounding box center [446, 265] width 55 height 28
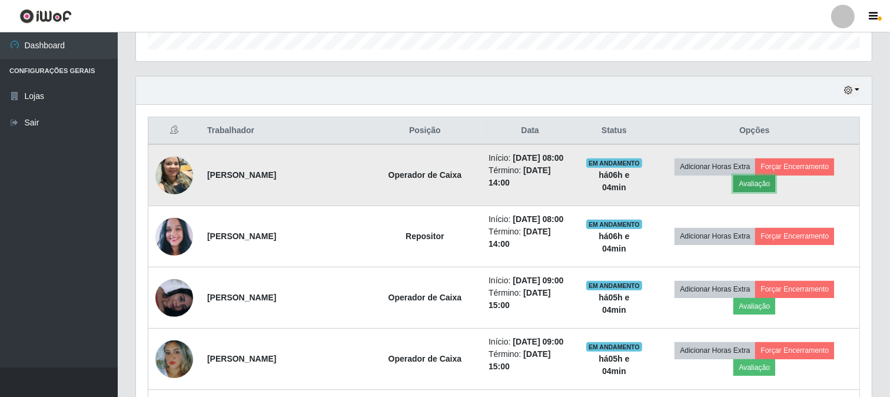
click at [776, 176] on button "Avaliação" at bounding box center [755, 184] width 42 height 16
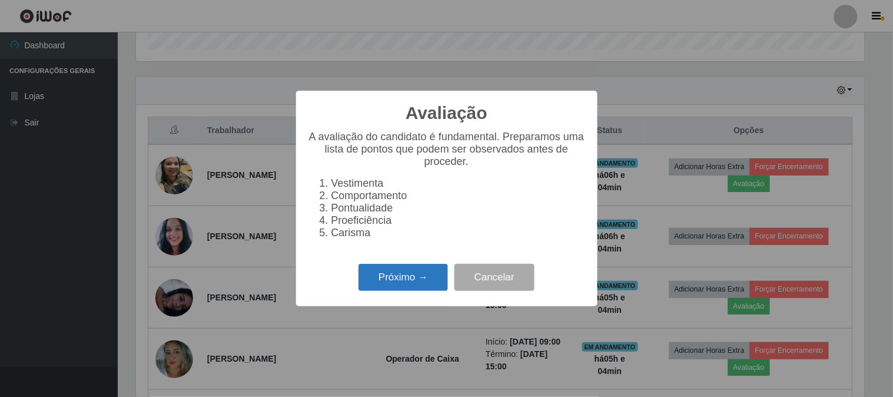
click at [402, 285] on button "Próximo →" at bounding box center [404, 278] width 90 height 28
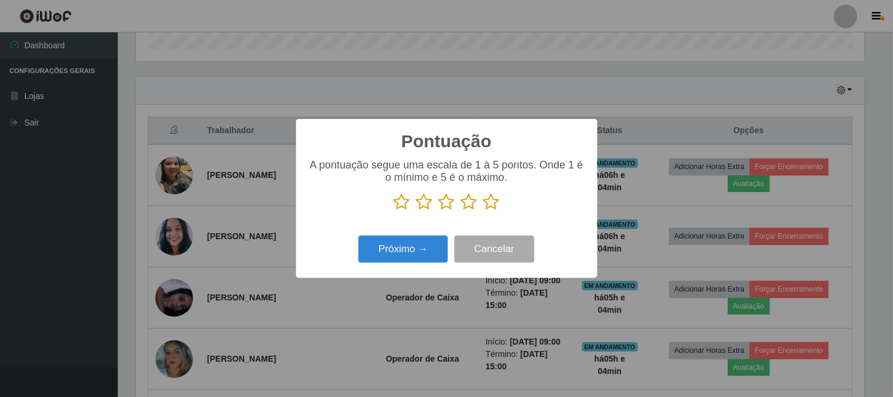
click at [496, 201] on icon at bounding box center [492, 202] width 16 height 18
click at [484, 211] on input "radio" at bounding box center [484, 211] width 0 height 0
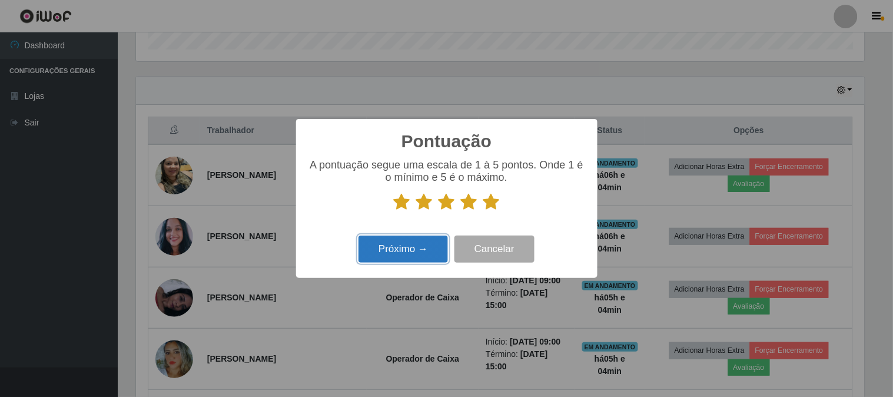
click at [421, 249] on button "Próximo →" at bounding box center [404, 250] width 90 height 28
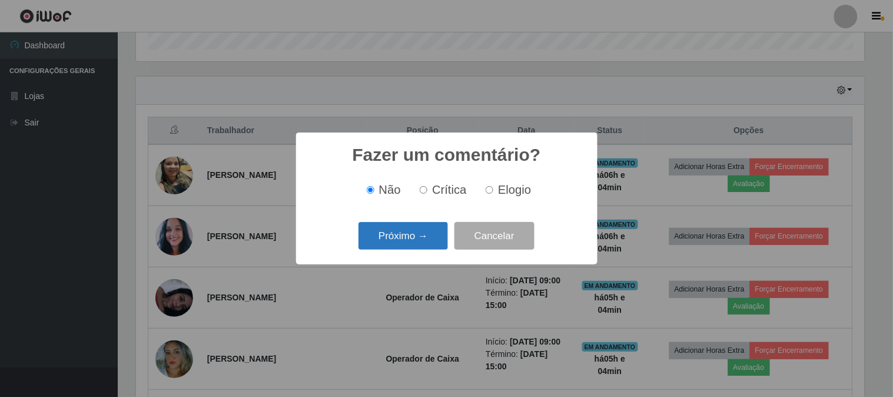
click at [422, 246] on button "Próximo →" at bounding box center [404, 236] width 90 height 28
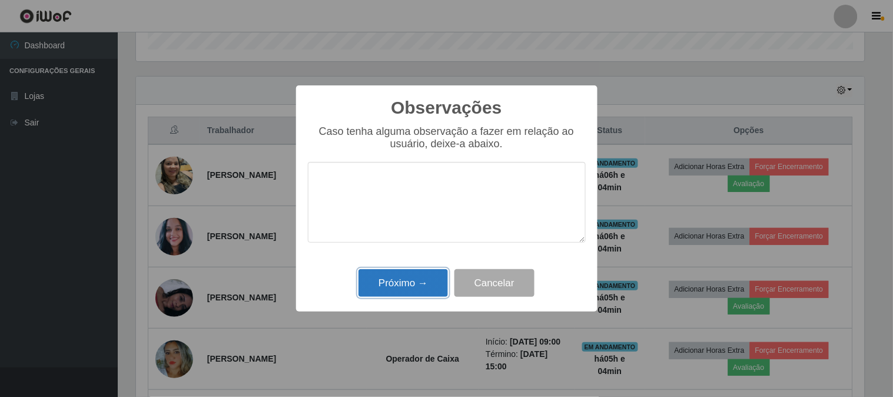
click at [412, 286] on button "Próximo →" at bounding box center [404, 283] width 90 height 28
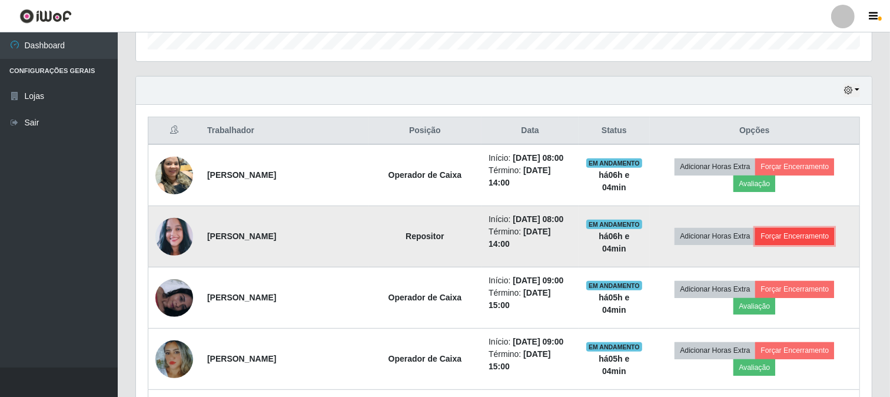
click at [794, 228] on button "Forçar Encerramento" at bounding box center [795, 236] width 79 height 16
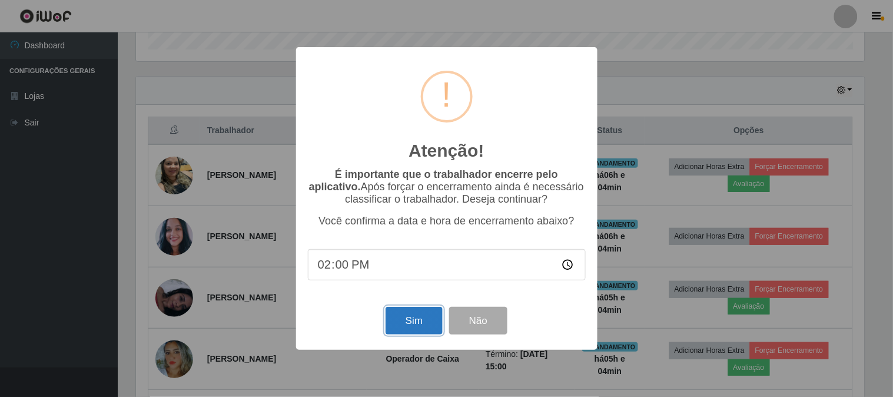
click at [428, 322] on button "Sim" at bounding box center [414, 321] width 57 height 28
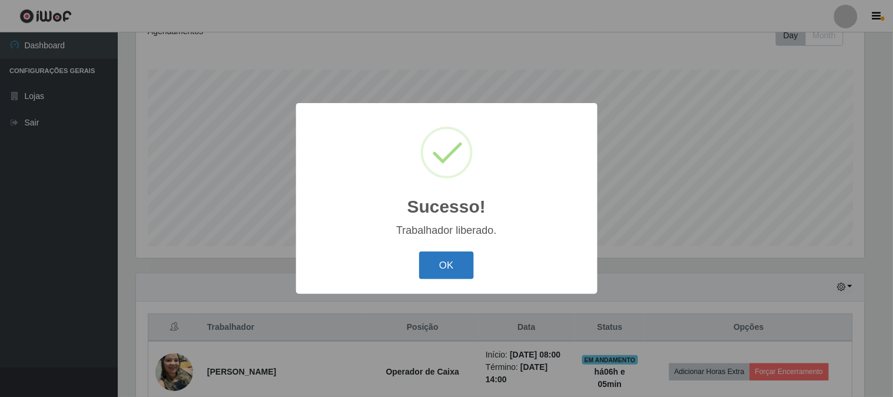
click at [446, 271] on button "OK" at bounding box center [446, 265] width 55 height 28
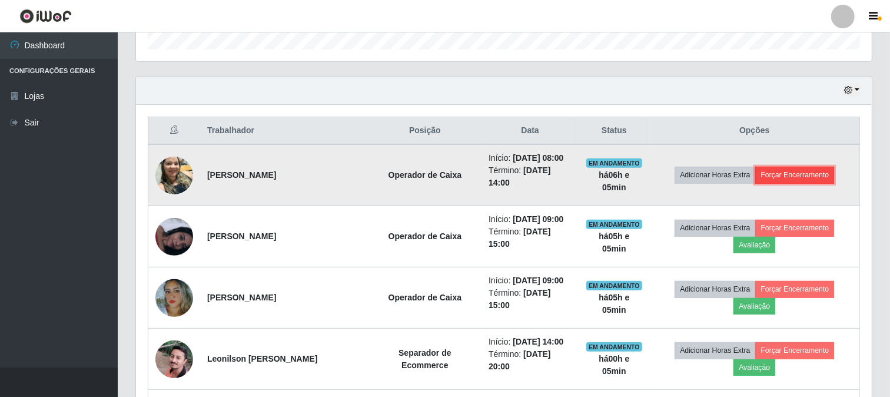
click at [799, 171] on button "Forçar Encerramento" at bounding box center [795, 175] width 79 height 16
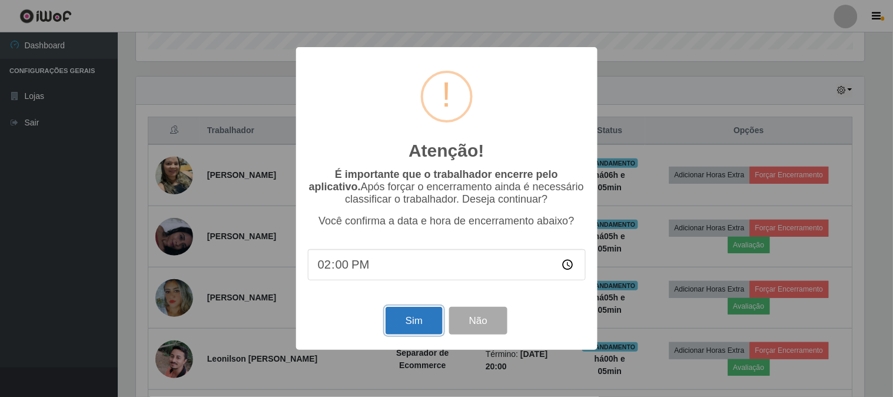
click at [408, 325] on button "Sim" at bounding box center [414, 321] width 57 height 28
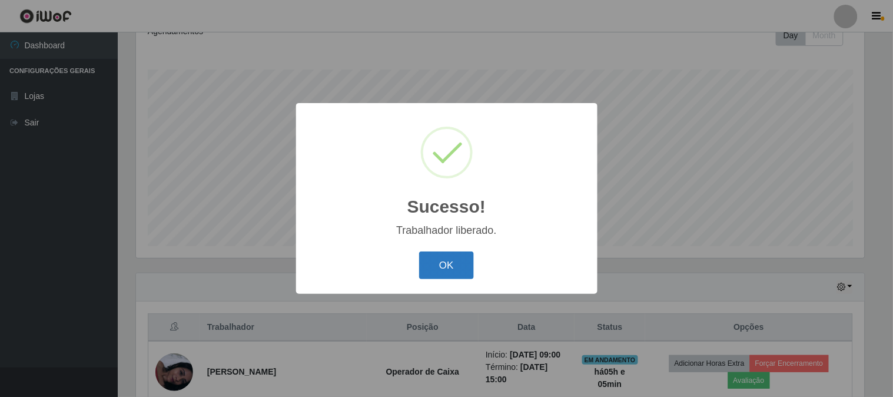
click at [450, 257] on button "OK" at bounding box center [446, 265] width 55 height 28
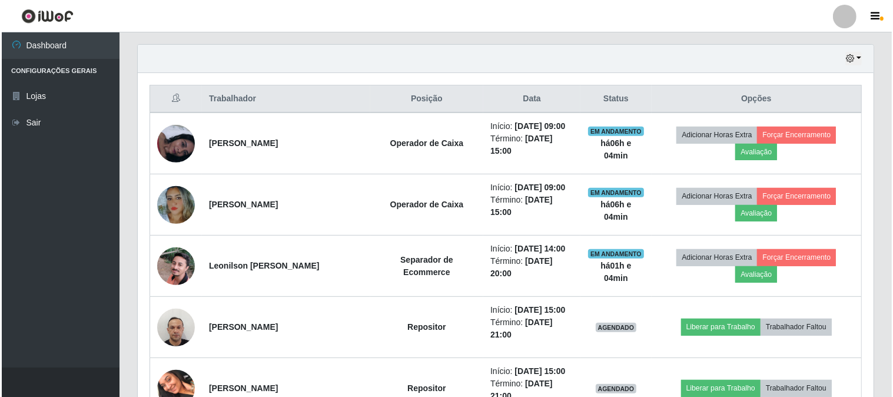
scroll to position [412, 0]
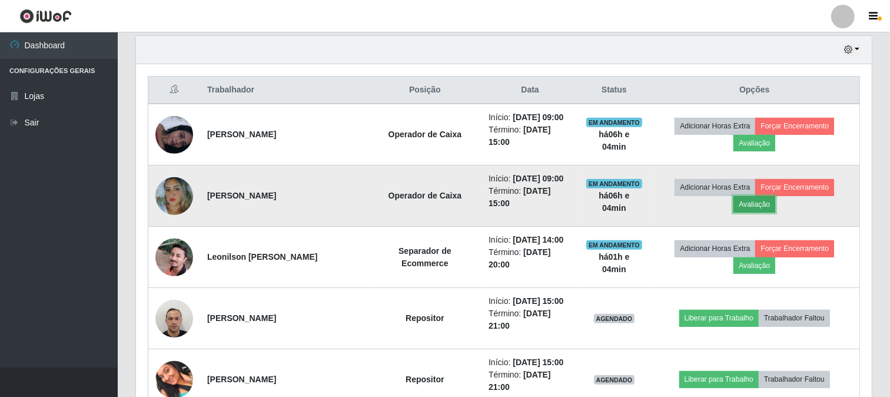
click at [776, 196] on button "Avaliação" at bounding box center [755, 204] width 42 height 16
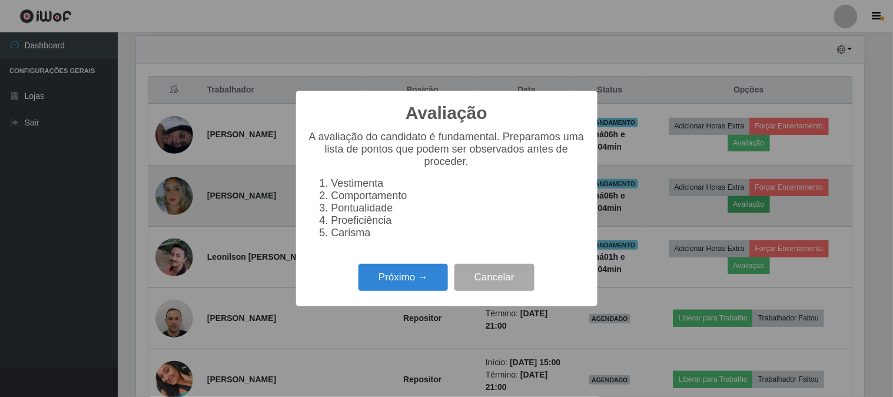
scroll to position [244, 729]
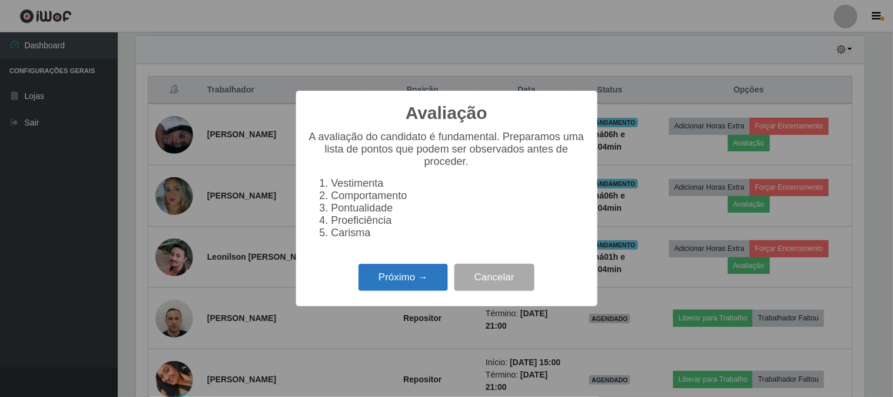
click at [439, 279] on button "Próximo →" at bounding box center [404, 278] width 90 height 28
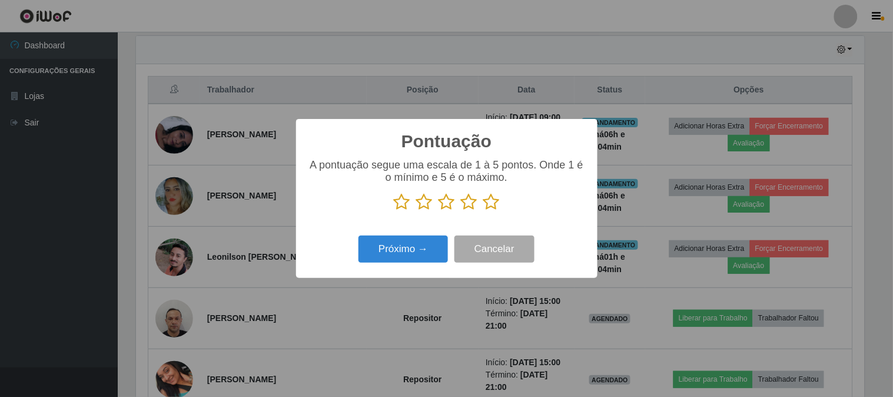
scroll to position [588688, 588203]
click at [492, 207] on icon at bounding box center [492, 202] width 16 height 18
click at [484, 211] on input "radio" at bounding box center [484, 211] width 0 height 0
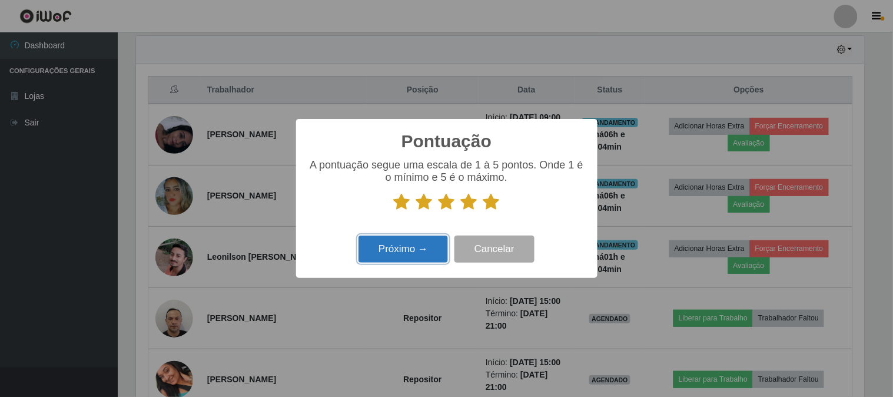
click at [433, 243] on button "Próximo →" at bounding box center [404, 250] width 90 height 28
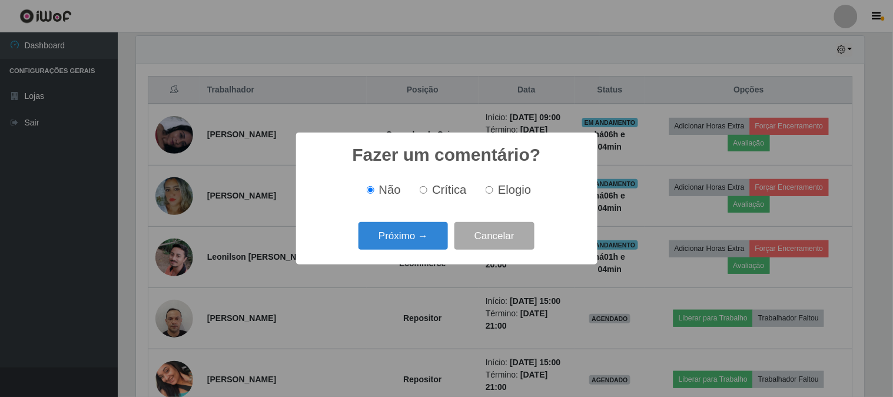
click at [433, 243] on button "Próximo →" at bounding box center [404, 236] width 90 height 28
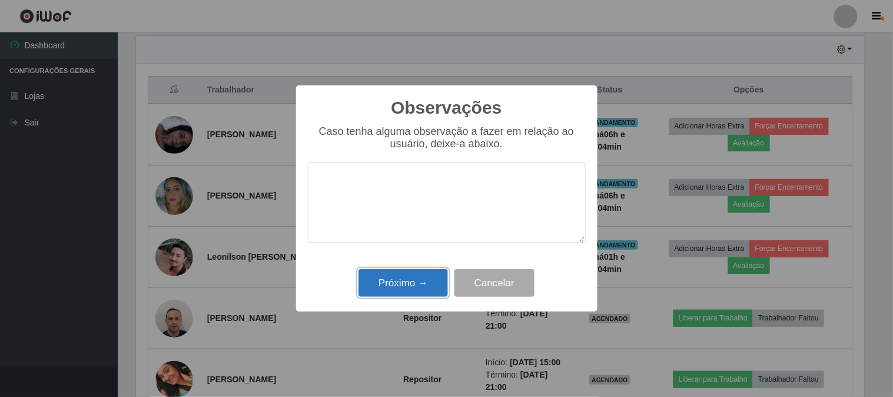
click at [430, 276] on button "Próximo →" at bounding box center [404, 283] width 90 height 28
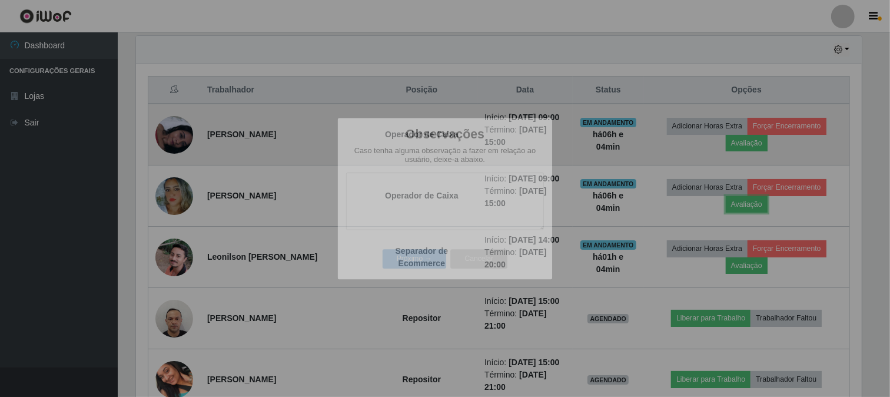
scroll to position [244, 736]
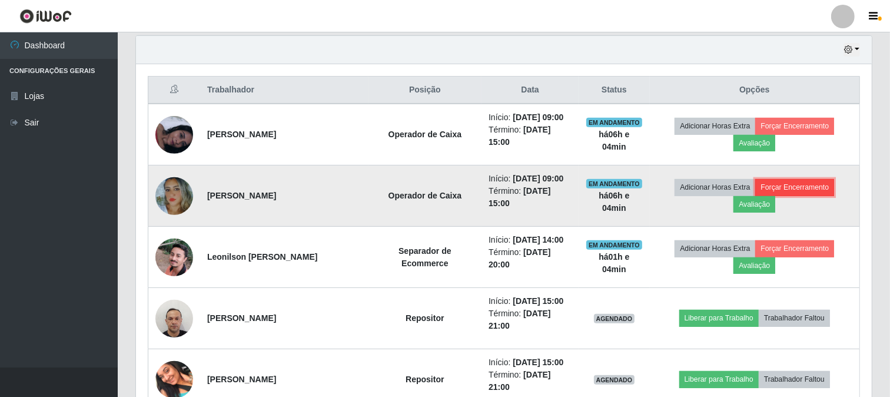
click at [769, 179] on button "Forçar Encerramento" at bounding box center [795, 187] width 79 height 16
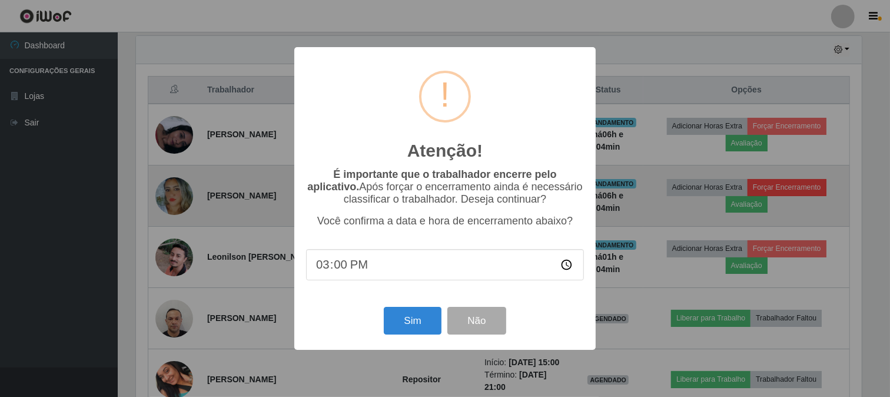
scroll to position [244, 729]
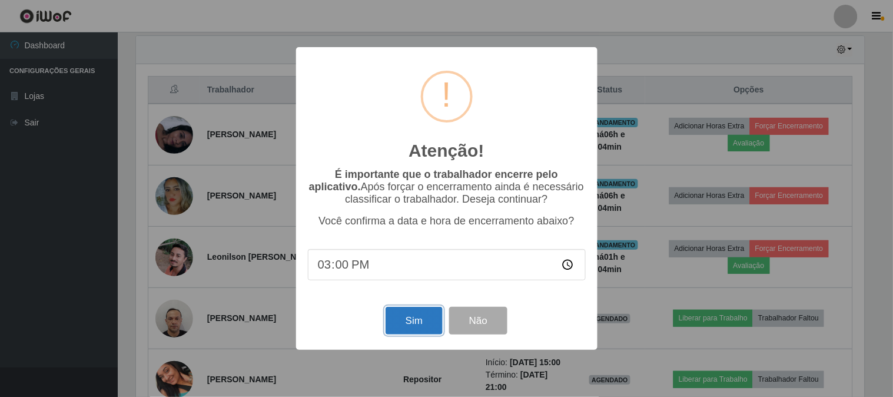
click at [421, 313] on button "Sim" at bounding box center [414, 321] width 57 height 28
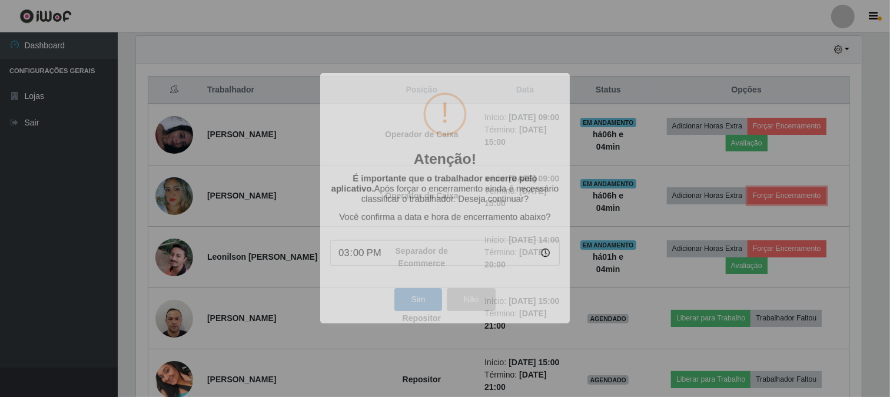
scroll to position [244, 736]
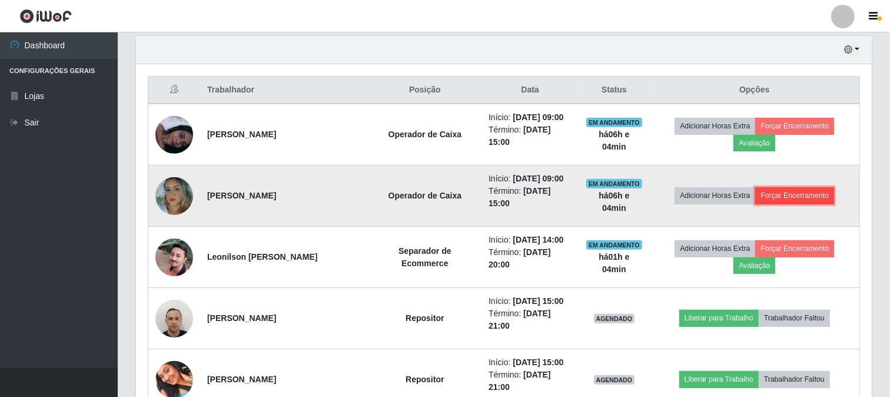
click at [781, 187] on button "Forçar Encerramento" at bounding box center [795, 195] width 79 height 16
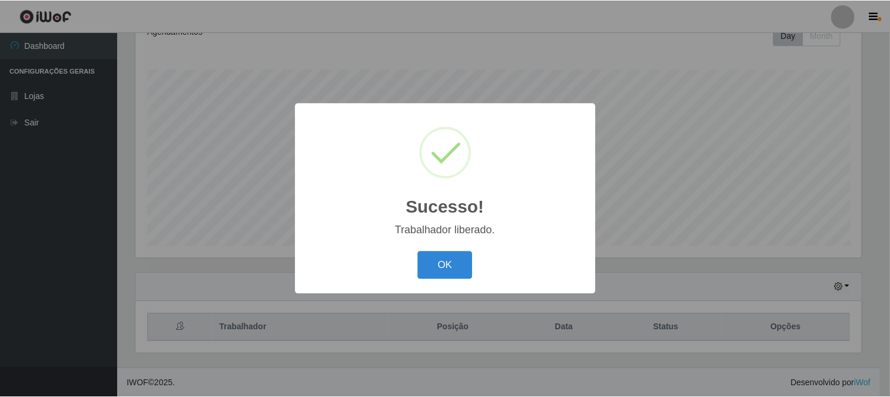
scroll to position [244, 729]
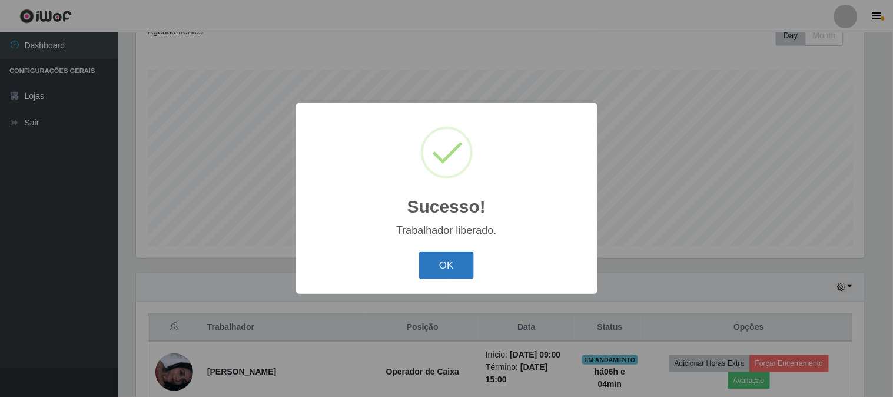
click at [458, 267] on button "OK" at bounding box center [446, 265] width 55 height 28
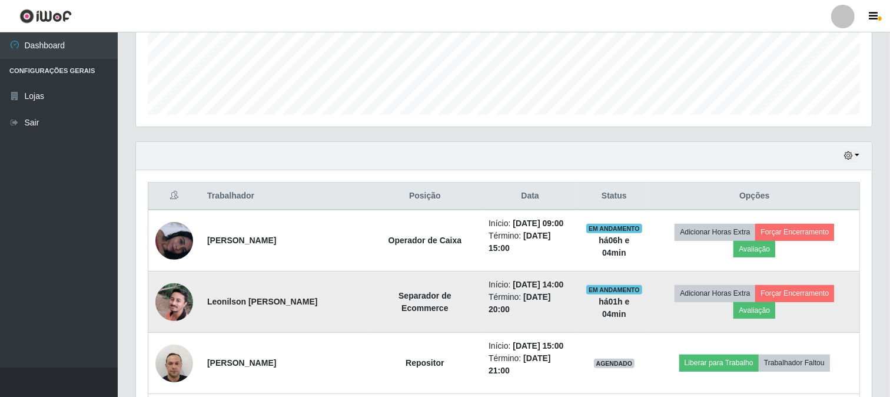
scroll to position [372, 0]
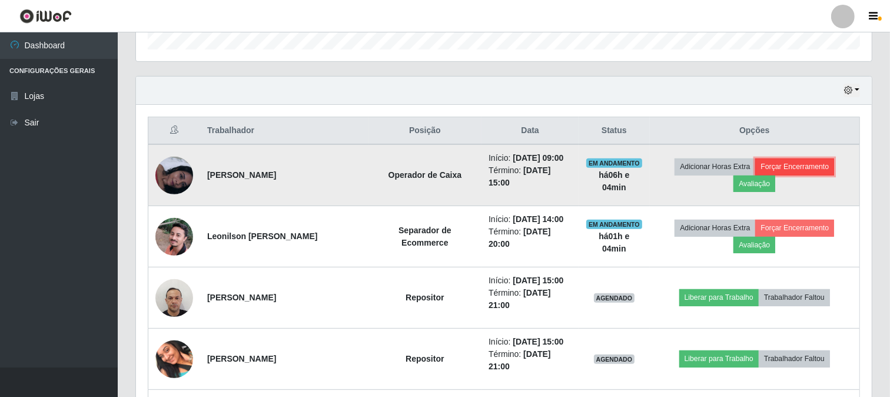
click at [769, 171] on button "Forçar Encerramento" at bounding box center [795, 166] width 79 height 16
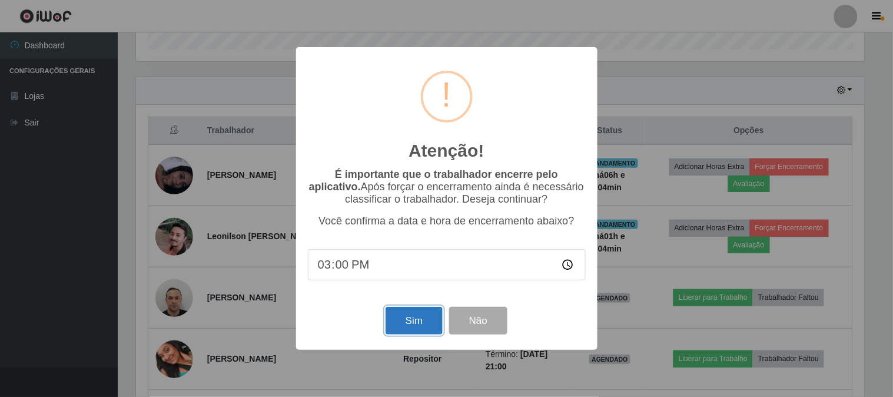
click at [396, 325] on button "Sim" at bounding box center [414, 321] width 57 height 28
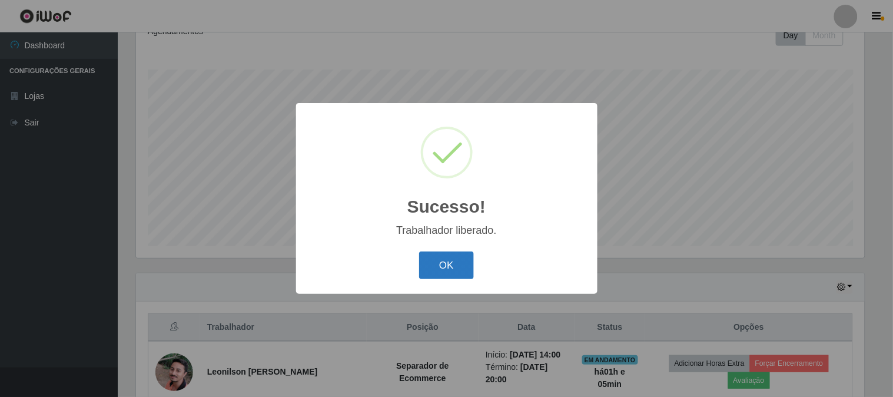
click at [436, 266] on button "OK" at bounding box center [446, 265] width 55 height 28
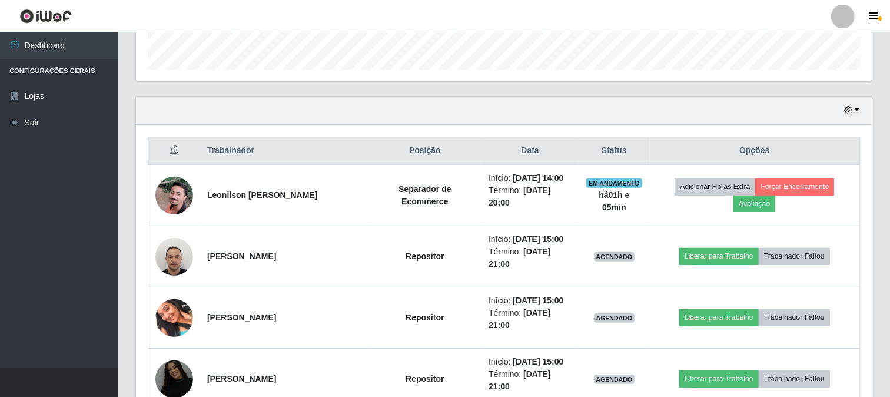
scroll to position [372, 0]
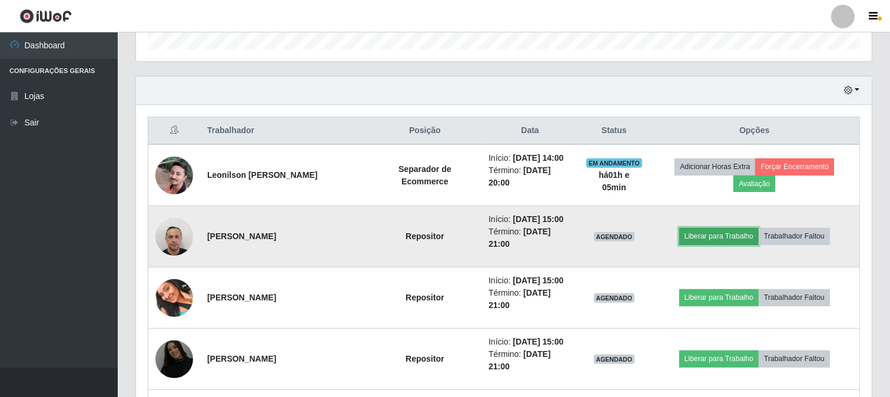
click at [705, 228] on button "Liberar para Trabalho" at bounding box center [720, 236] width 80 height 16
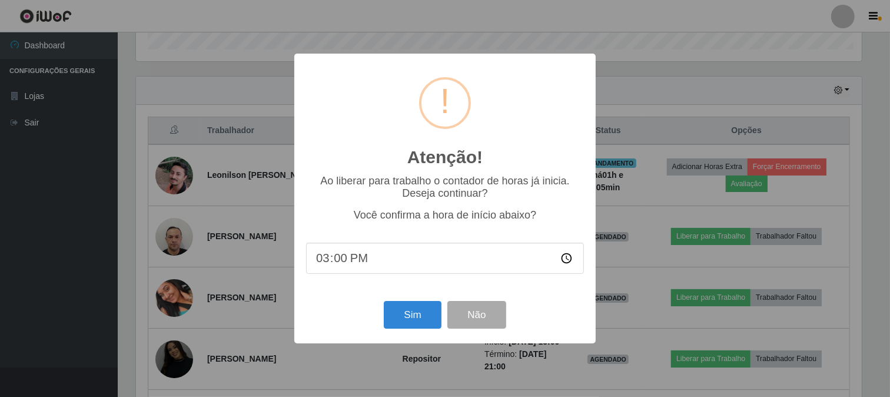
scroll to position [244, 729]
click at [422, 313] on button "Sim" at bounding box center [414, 315] width 57 height 28
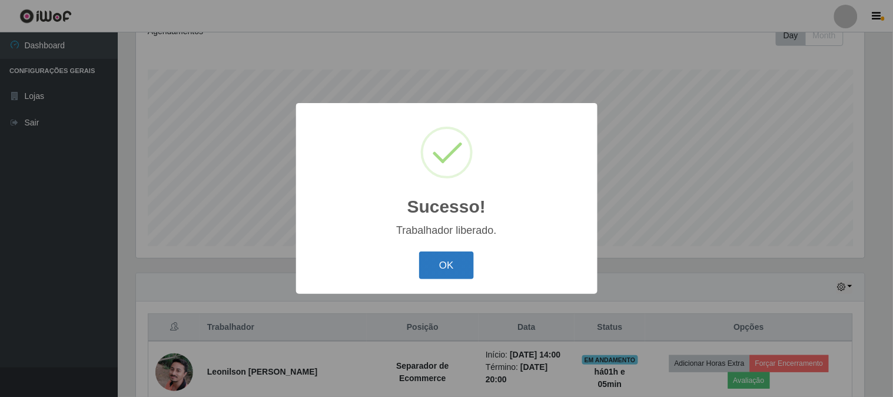
click at [439, 270] on button "OK" at bounding box center [446, 265] width 55 height 28
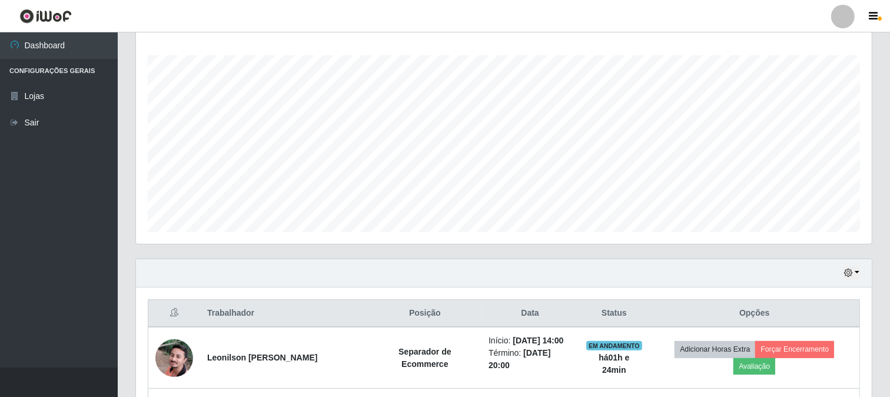
scroll to position [175, 0]
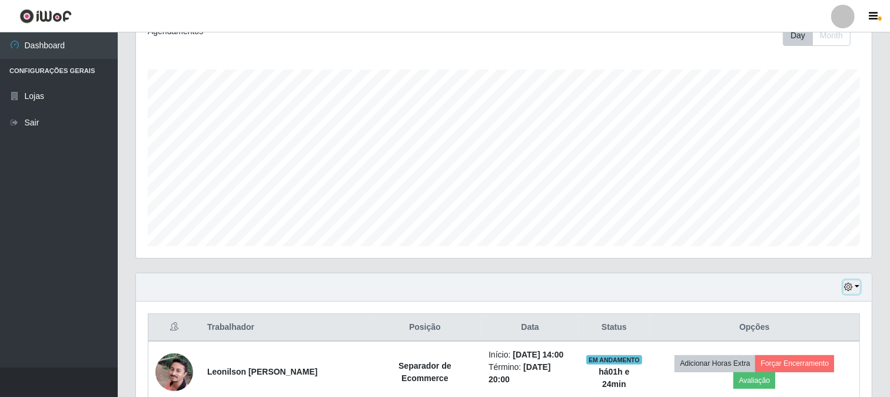
click at [857, 281] on button "button" at bounding box center [852, 287] width 16 height 14
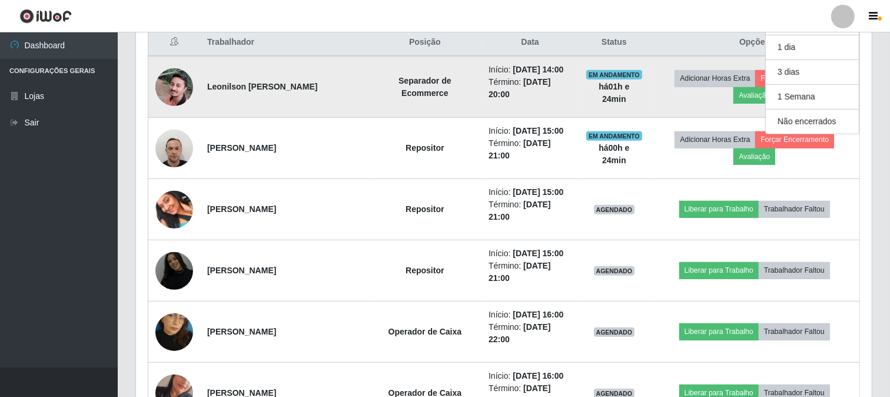
scroll to position [437, 0]
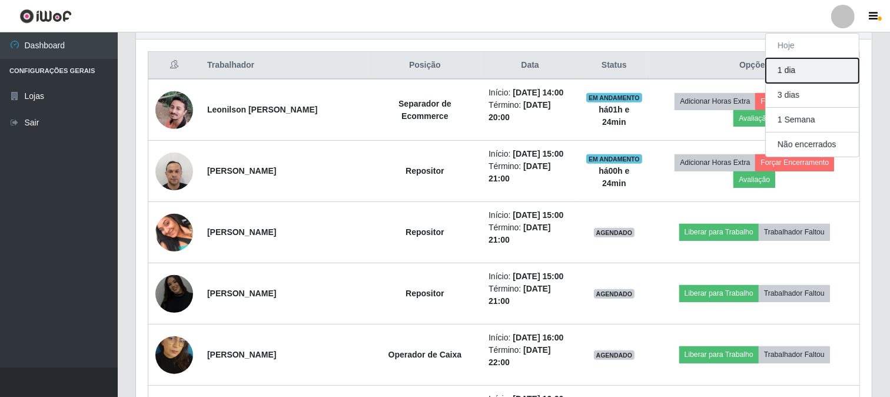
click at [798, 72] on button "1 dia" at bounding box center [812, 70] width 93 height 25
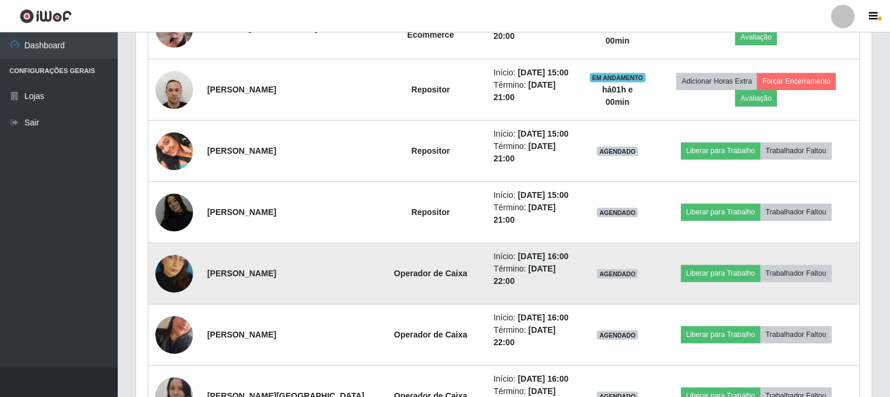
scroll to position [515, 0]
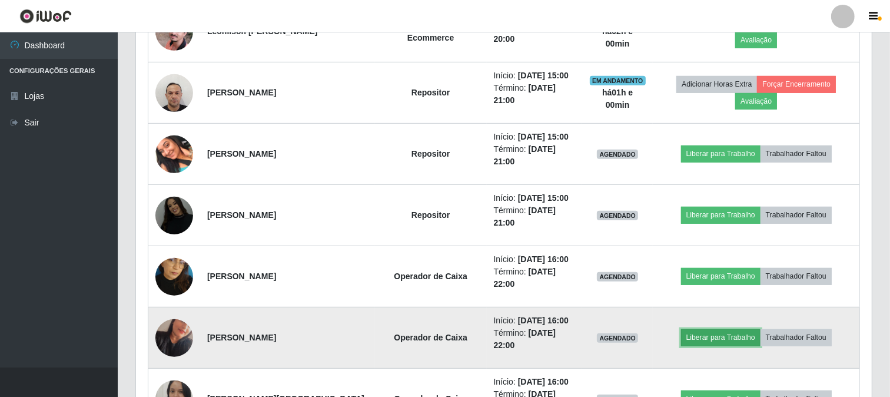
click at [705, 345] on button "Liberar para Trabalho" at bounding box center [721, 337] width 80 height 16
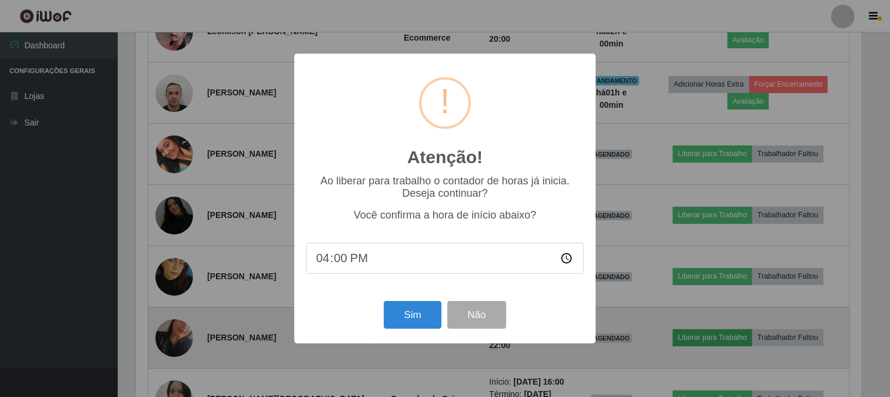
scroll to position [244, 729]
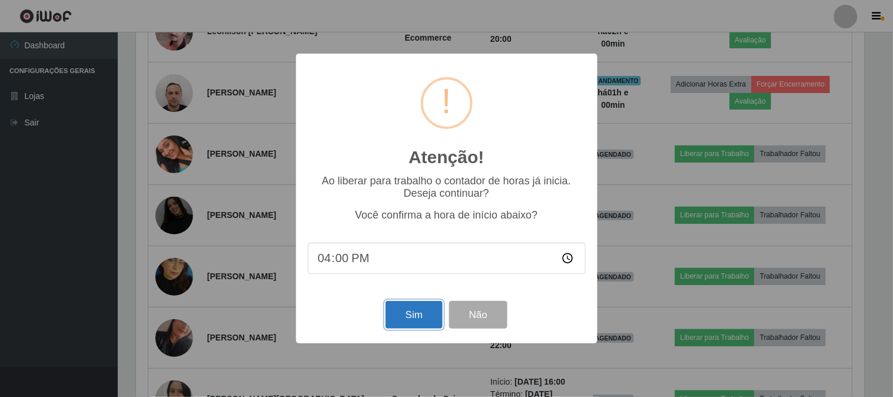
click at [426, 317] on button "Sim" at bounding box center [414, 315] width 57 height 28
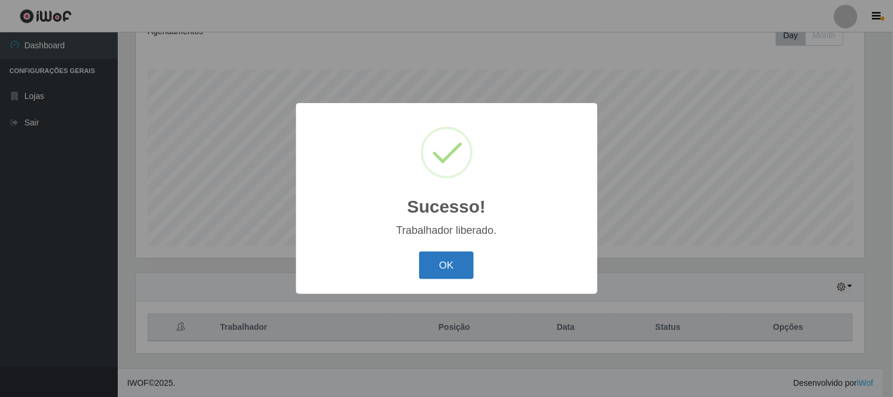
click at [448, 257] on button "OK" at bounding box center [446, 265] width 55 height 28
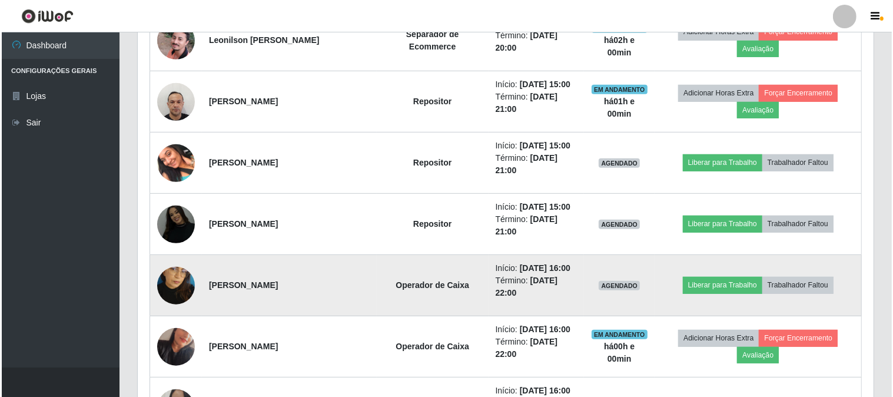
scroll to position [568, 0]
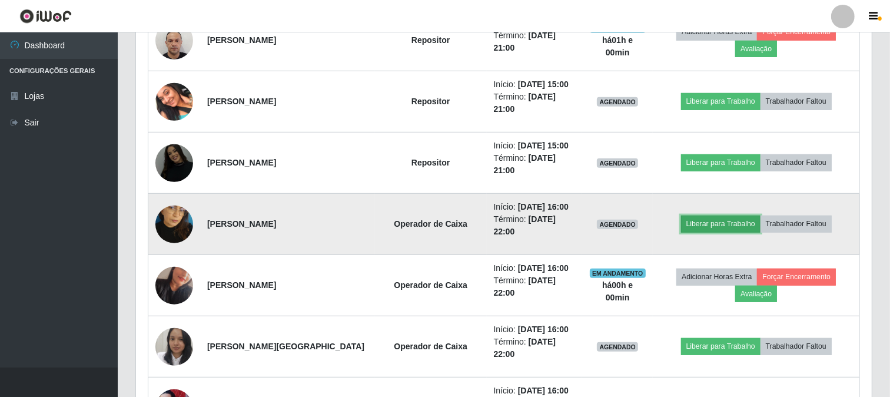
click at [714, 226] on button "Liberar para Trabalho" at bounding box center [721, 224] width 80 height 16
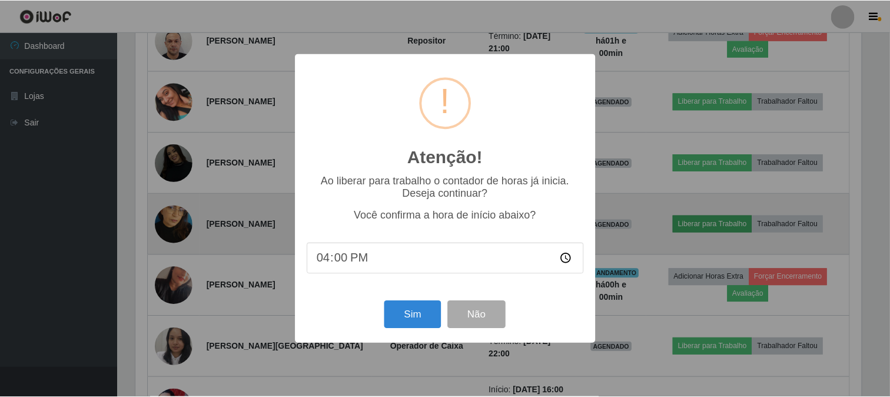
scroll to position [244, 729]
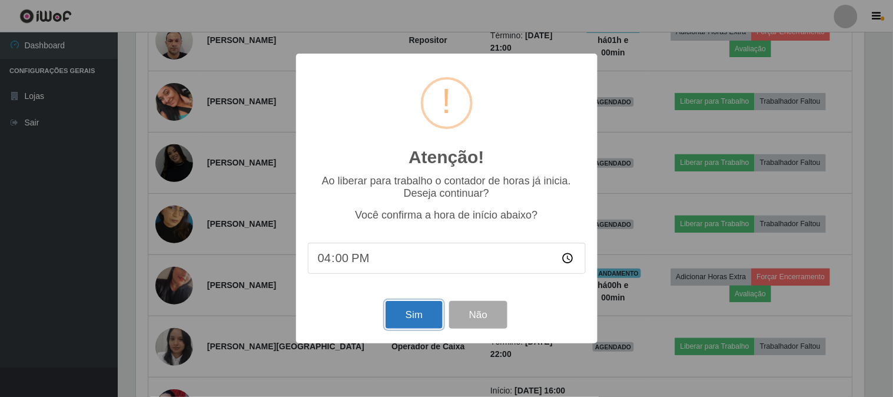
click at [397, 322] on button "Sim" at bounding box center [414, 315] width 57 height 28
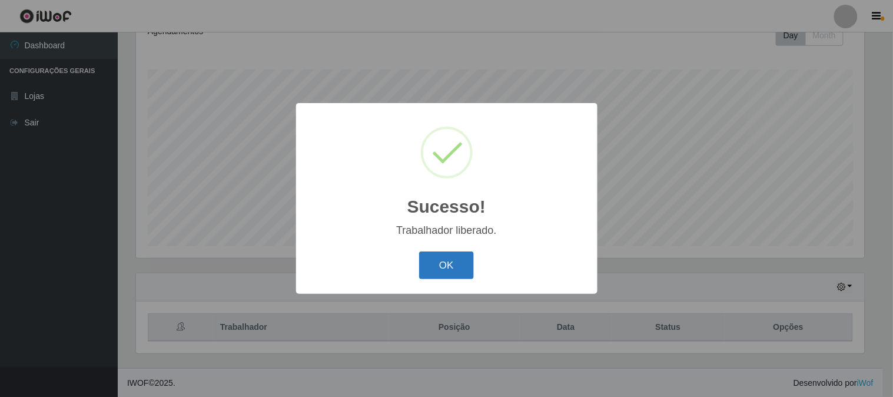
click at [423, 267] on button "OK" at bounding box center [446, 265] width 55 height 28
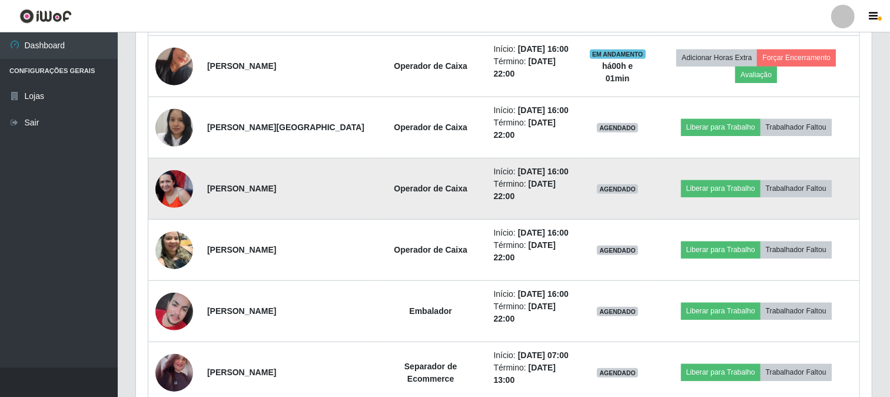
scroll to position [764, 0]
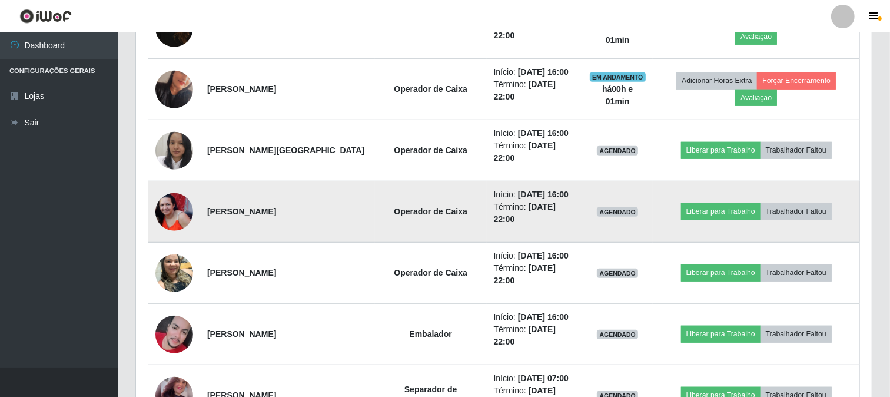
click at [734, 220] on td "Liberar para Trabalho Trabalhador Faltou" at bounding box center [756, 211] width 207 height 61
click at [734, 206] on button "Liberar para Trabalho" at bounding box center [721, 211] width 80 height 16
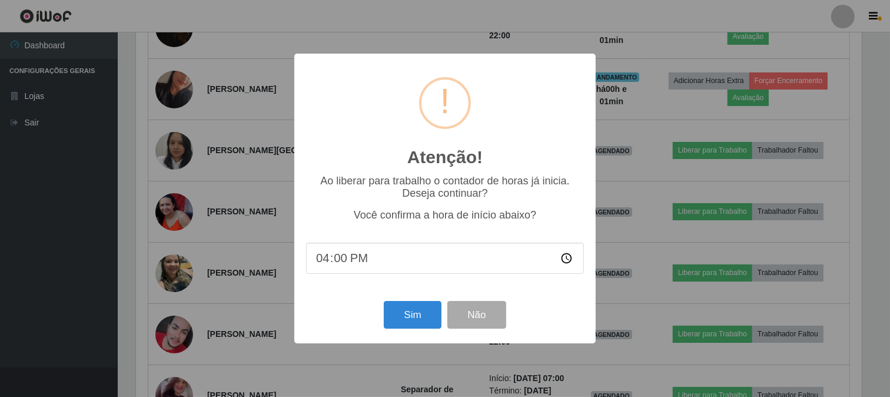
scroll to position [244, 729]
click at [409, 316] on button "Sim" at bounding box center [414, 315] width 57 height 28
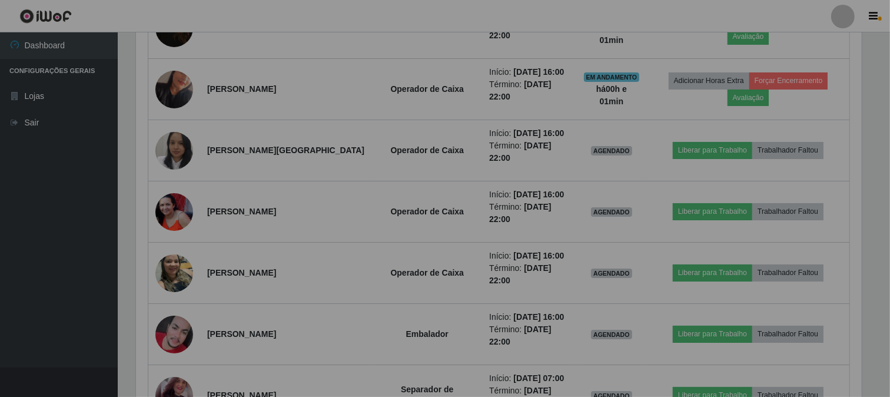
scroll to position [588688, 588196]
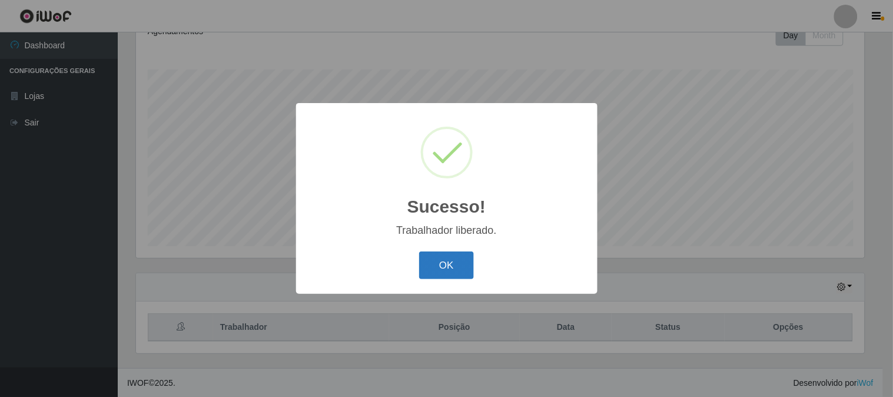
click at [432, 268] on button "OK" at bounding box center [446, 265] width 55 height 28
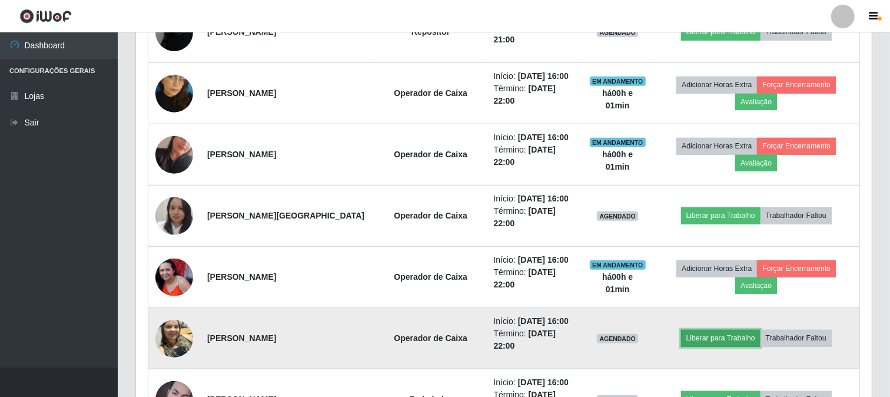
click at [736, 335] on button "Liberar para Trabalho" at bounding box center [721, 338] width 80 height 16
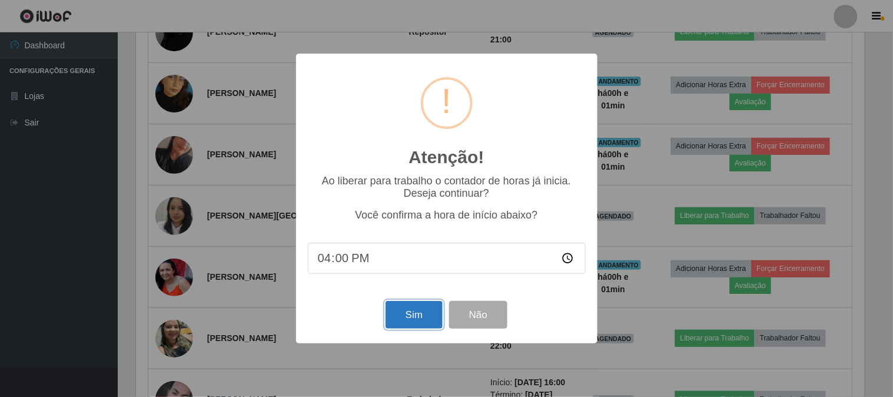
click at [419, 302] on button "Sim" at bounding box center [414, 315] width 57 height 28
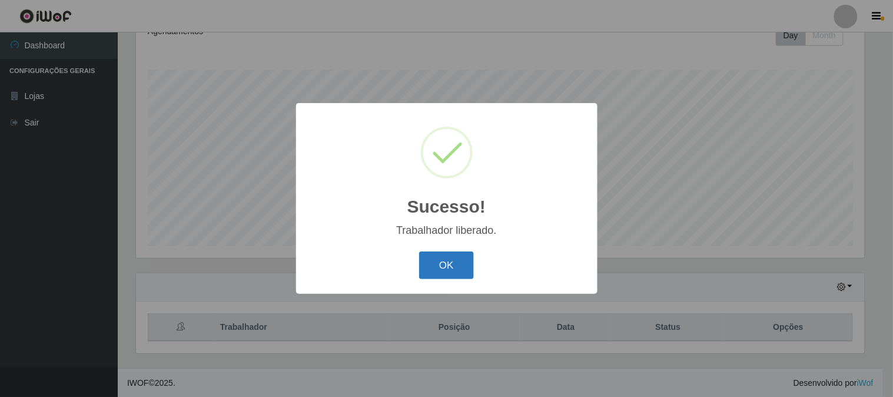
click at [450, 267] on button "OK" at bounding box center [446, 265] width 55 height 28
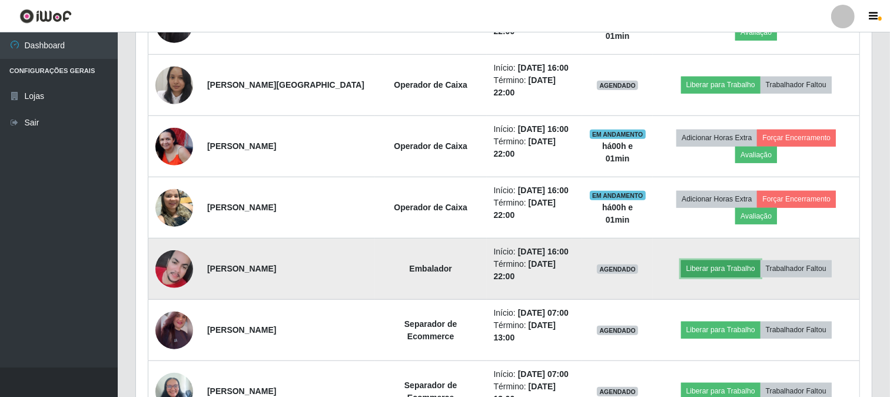
click at [703, 271] on button "Liberar para Trabalho" at bounding box center [721, 268] width 80 height 16
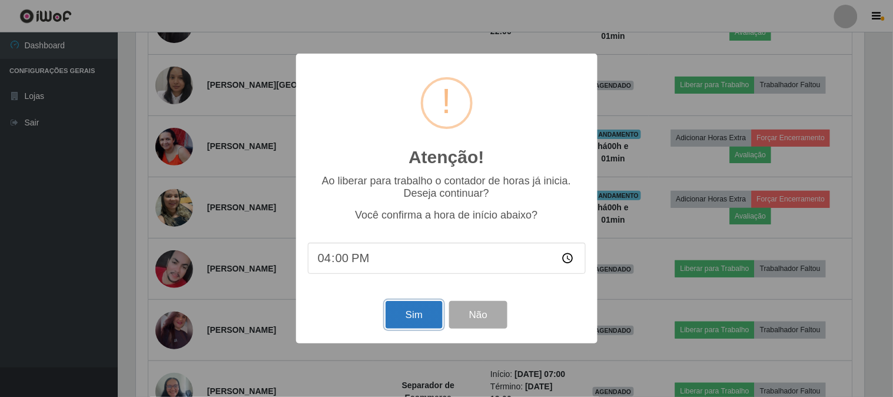
click at [404, 320] on button "Sim" at bounding box center [414, 315] width 57 height 28
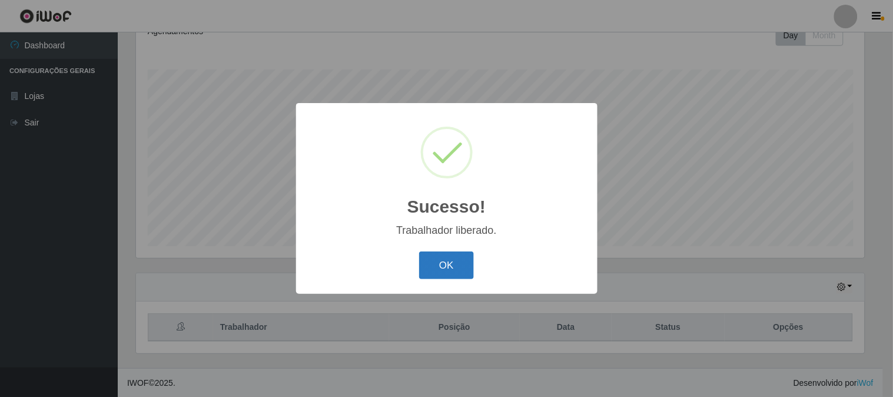
click at [446, 250] on div "OK Cancel" at bounding box center [447, 266] width 278 height 34
click at [446, 255] on button "OK" at bounding box center [446, 265] width 55 height 28
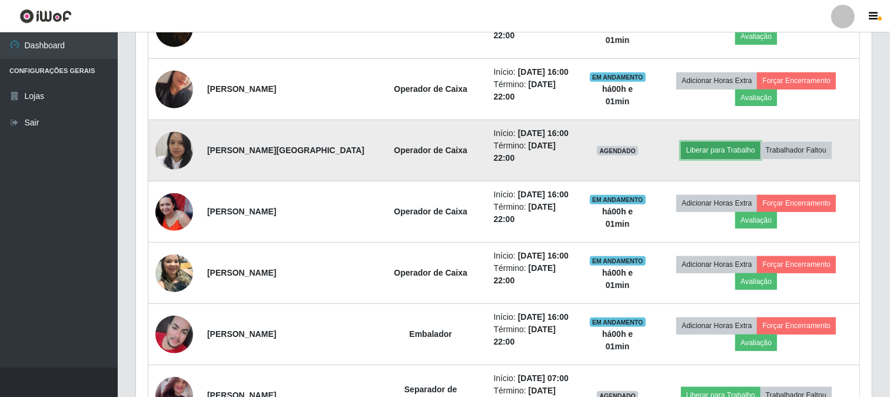
click at [708, 144] on button "Liberar para Trabalho" at bounding box center [721, 150] width 80 height 16
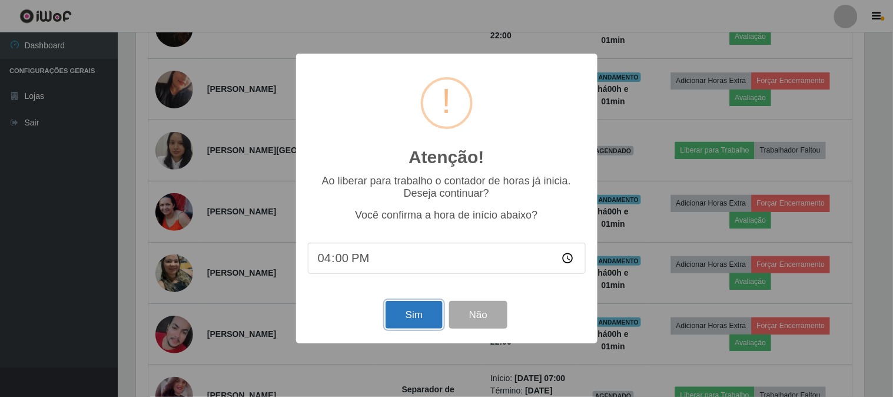
click at [405, 316] on button "Sim" at bounding box center [414, 315] width 57 height 28
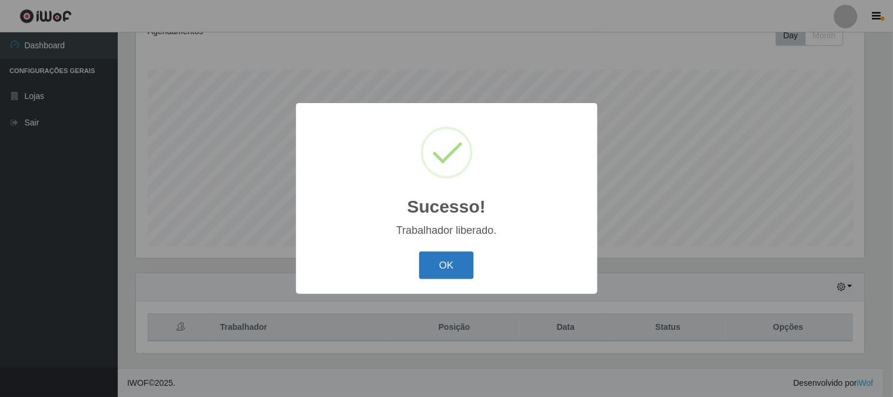
click at [432, 271] on button "OK" at bounding box center [446, 265] width 55 height 28
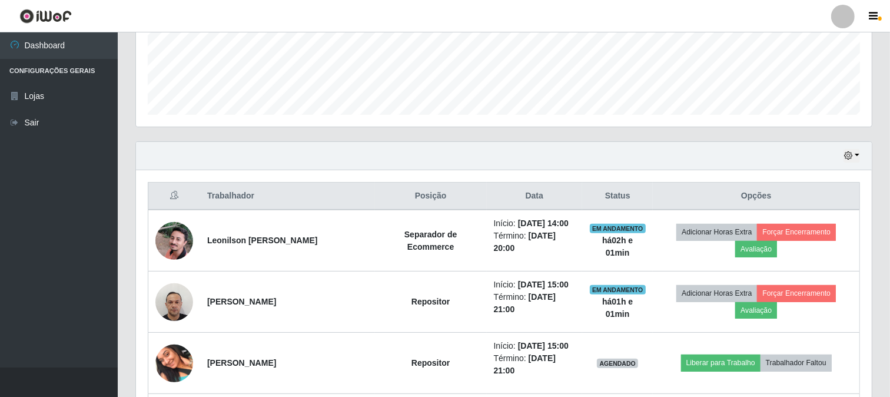
click at [862, 157] on div "Hoje 1 dia 3 dias 1 Semana Não encerrados" at bounding box center [504, 156] width 736 height 28
click at [856, 157] on button "button" at bounding box center [852, 156] width 16 height 14
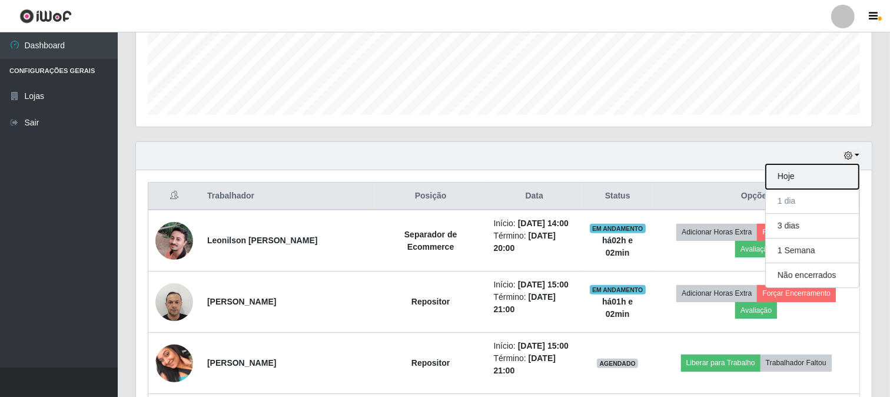
click at [784, 179] on button "Hoje" at bounding box center [812, 176] width 93 height 25
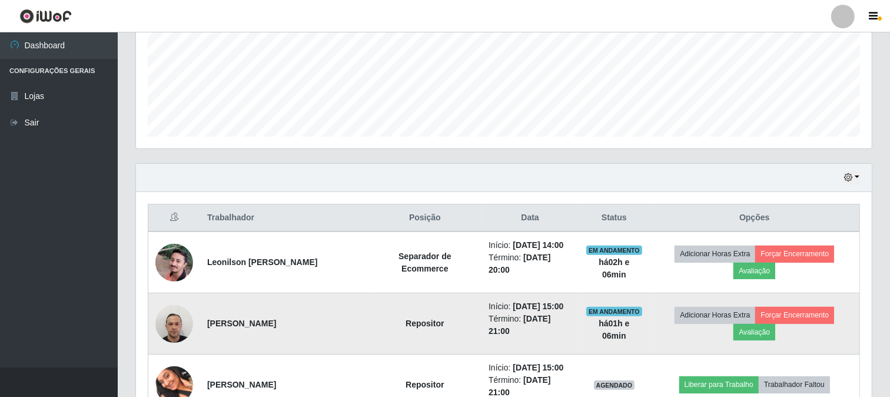
scroll to position [307, 0]
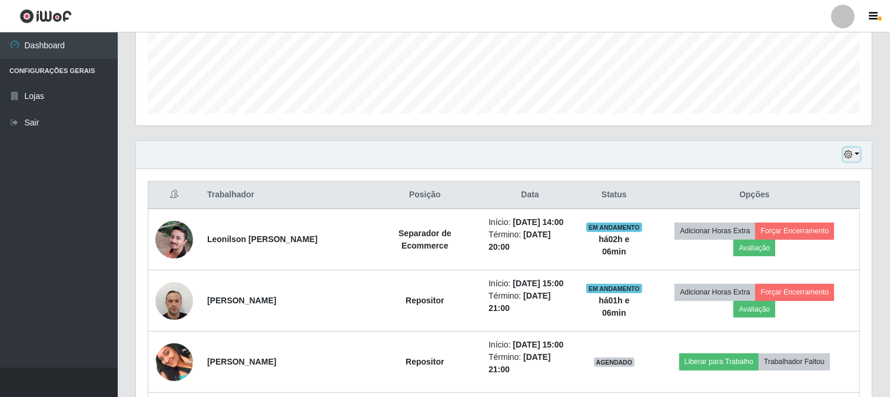
click at [849, 154] on icon "button" at bounding box center [849, 154] width 8 height 8
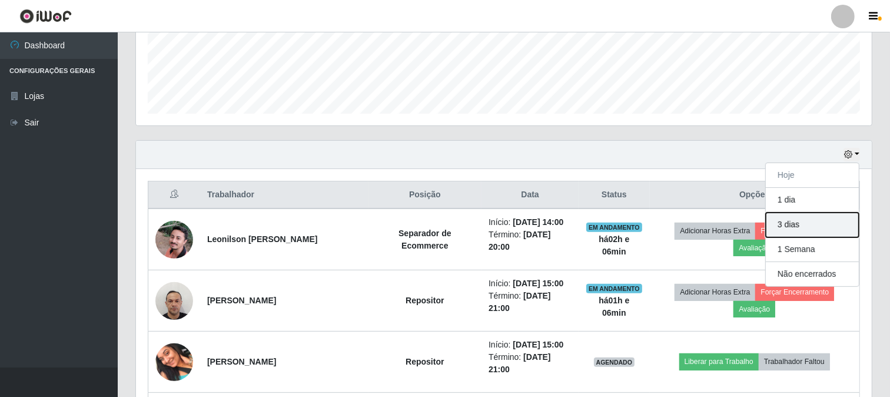
click at [800, 222] on button "3 dias" at bounding box center [812, 225] width 93 height 25
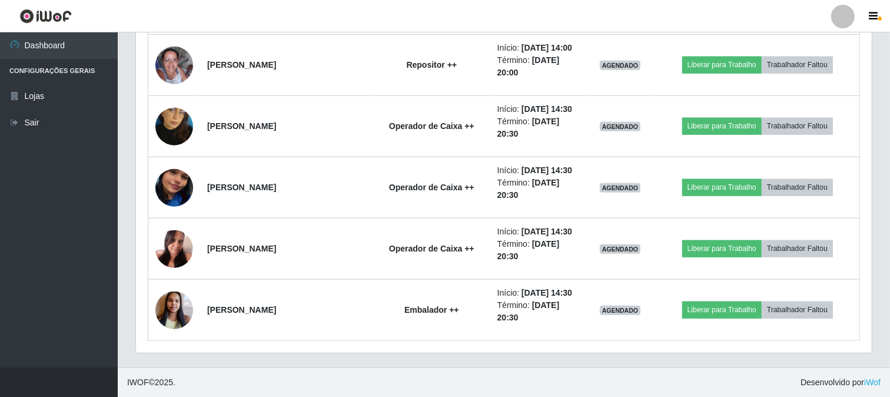
scroll to position [5470, 0]
